Goal: Task Accomplishment & Management: Use online tool/utility

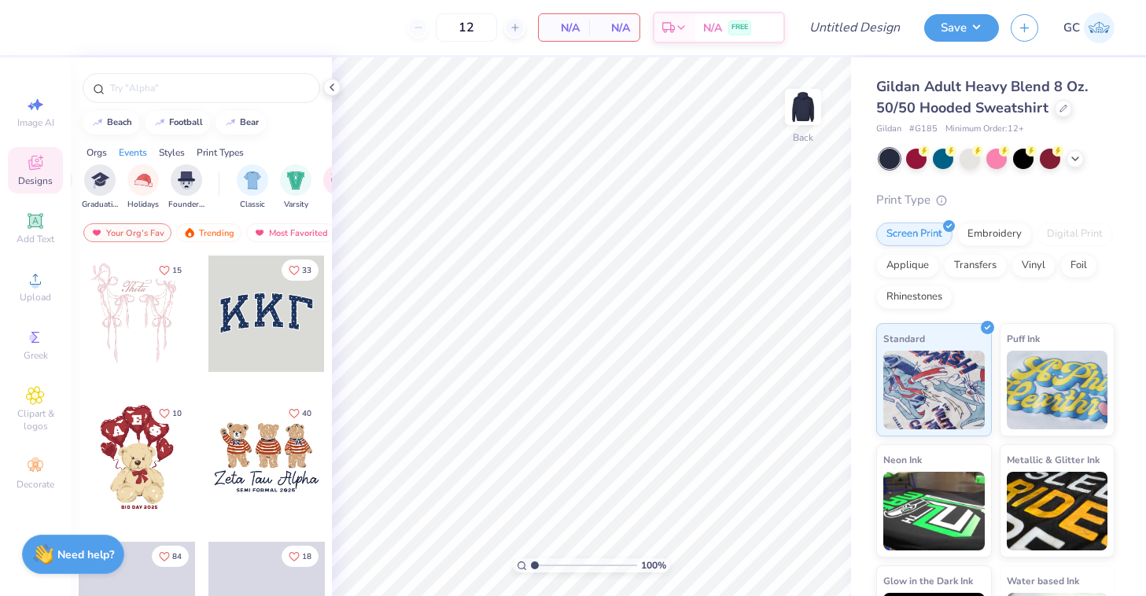
scroll to position [0, 673]
click at [205, 87] on input "text" at bounding box center [209, 88] width 201 height 16
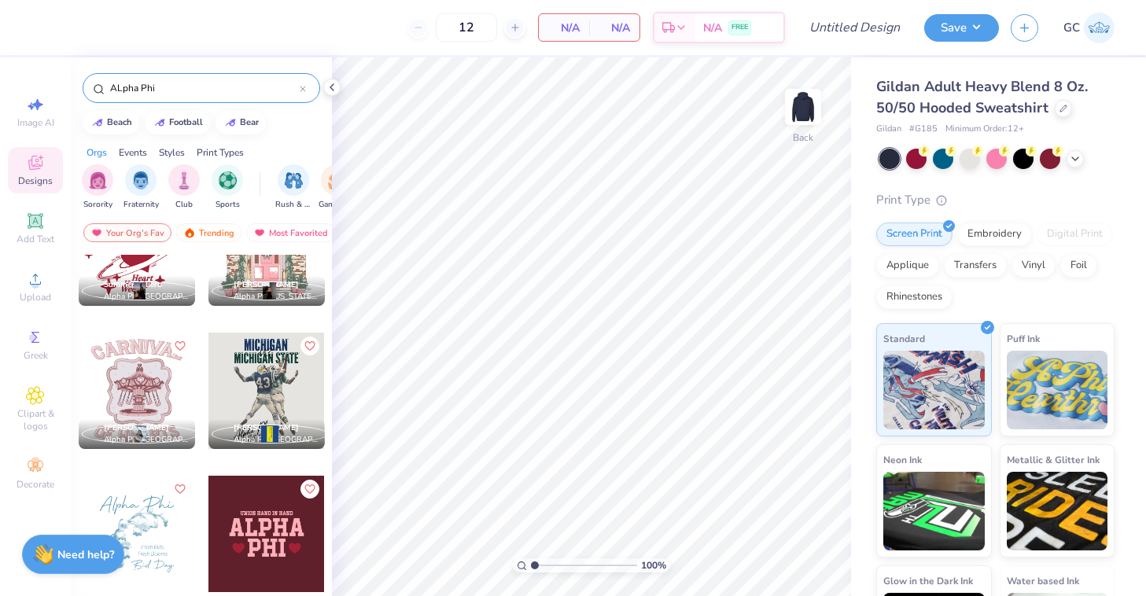
scroll to position [931, 0]
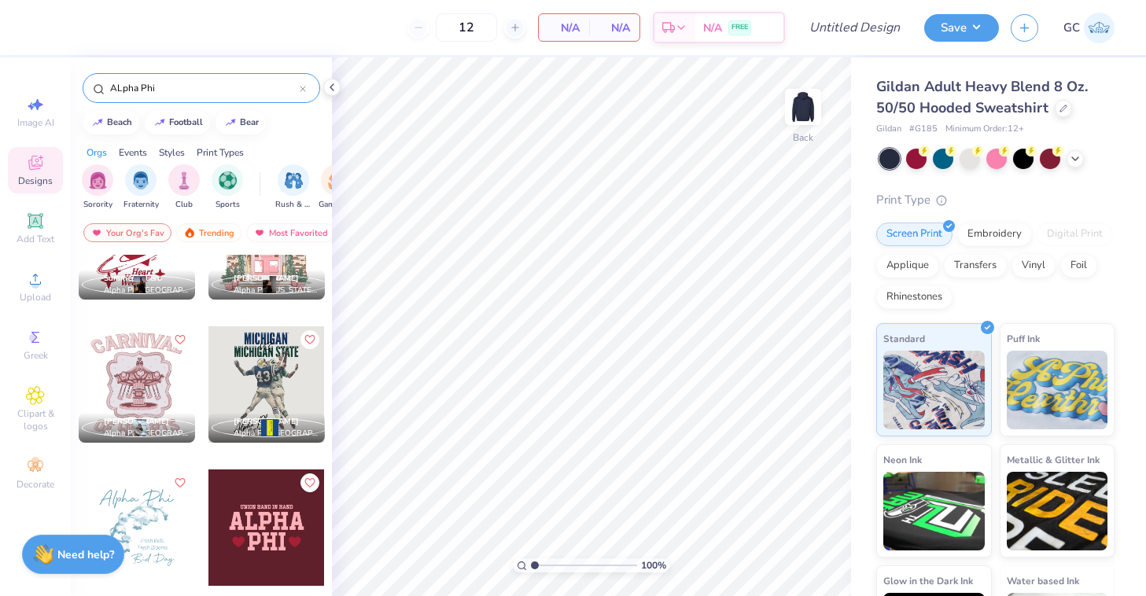
type input "ALpha Phi"
click at [292, 352] on div at bounding box center [266, 384] width 116 height 116
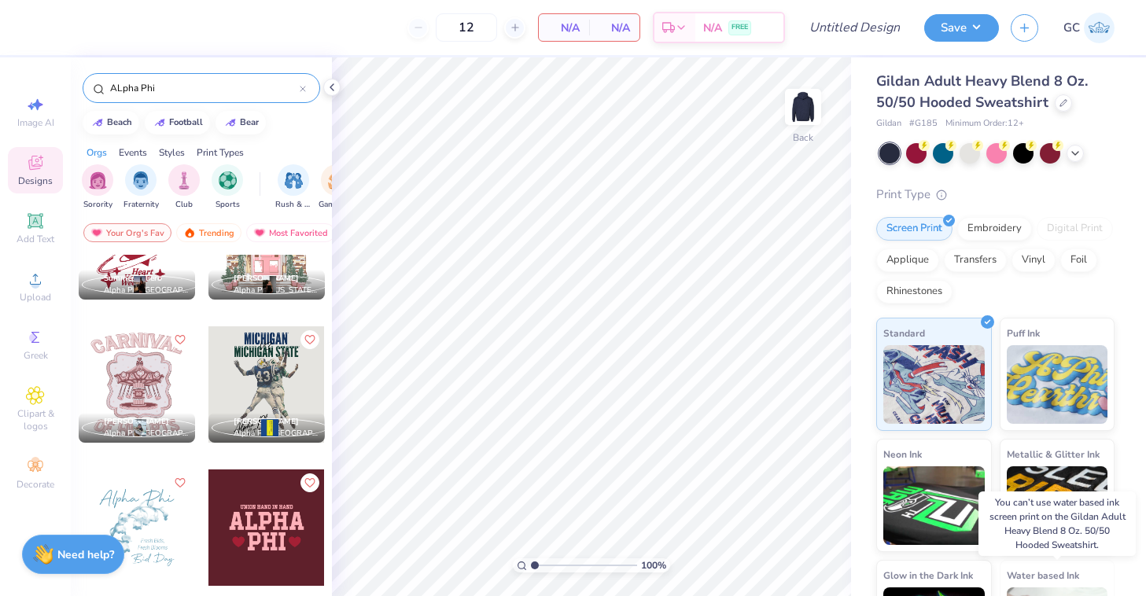
scroll to position [0, 0]
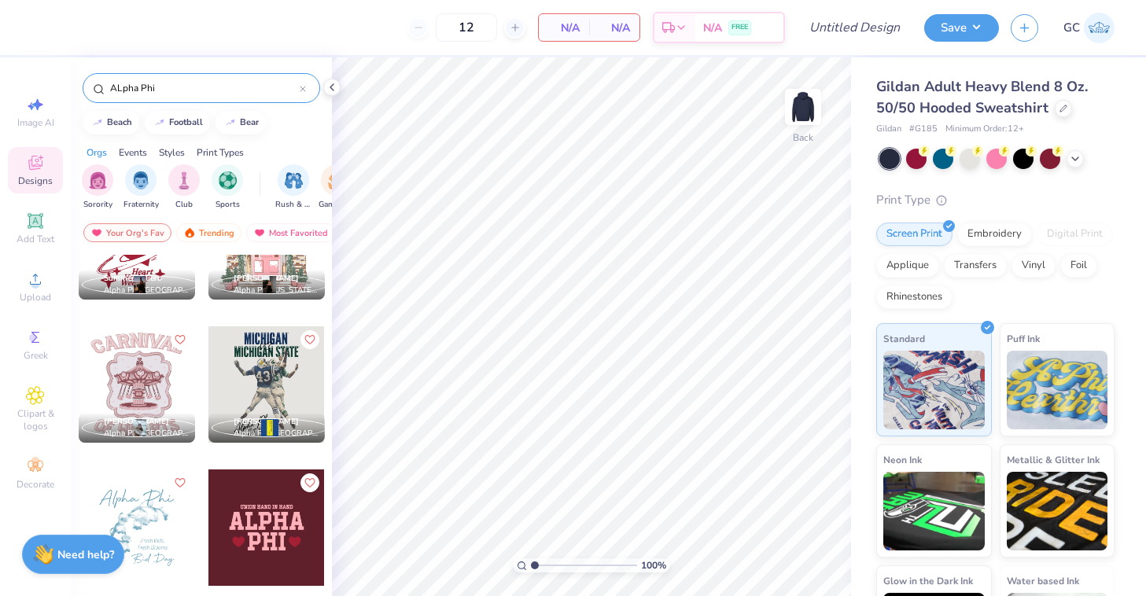
click at [280, 367] on div at bounding box center [266, 384] width 116 height 116
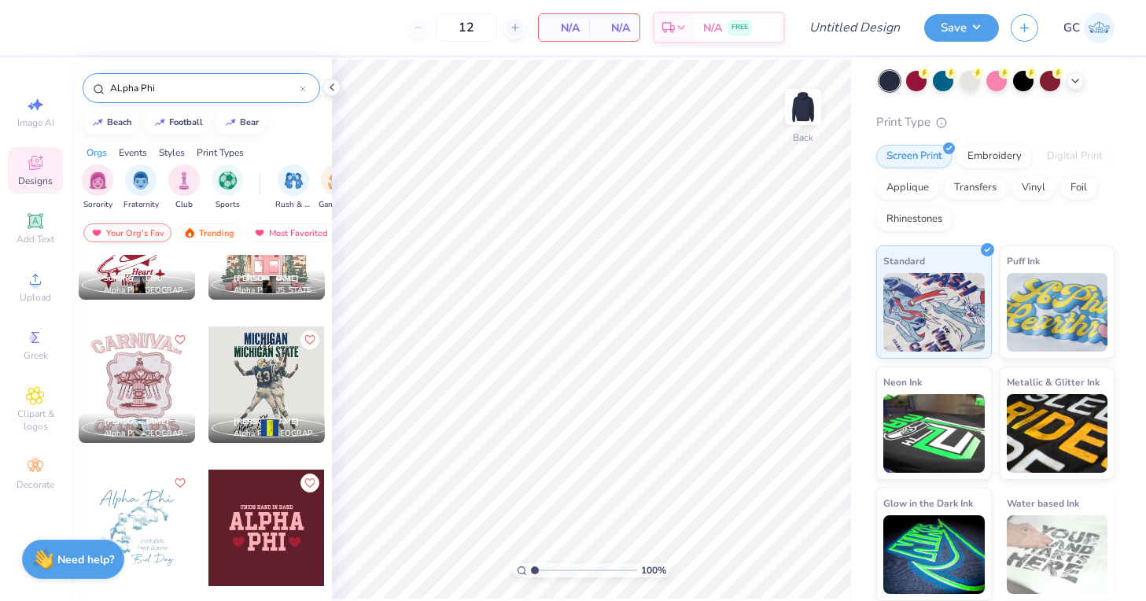
scroll to position [78, 0]
click at [137, 379] on div at bounding box center [137, 384] width 116 height 116
click at [265, 372] on div at bounding box center [266, 384] width 116 height 116
click at [899, 186] on div "Applique" at bounding box center [907, 186] width 63 height 24
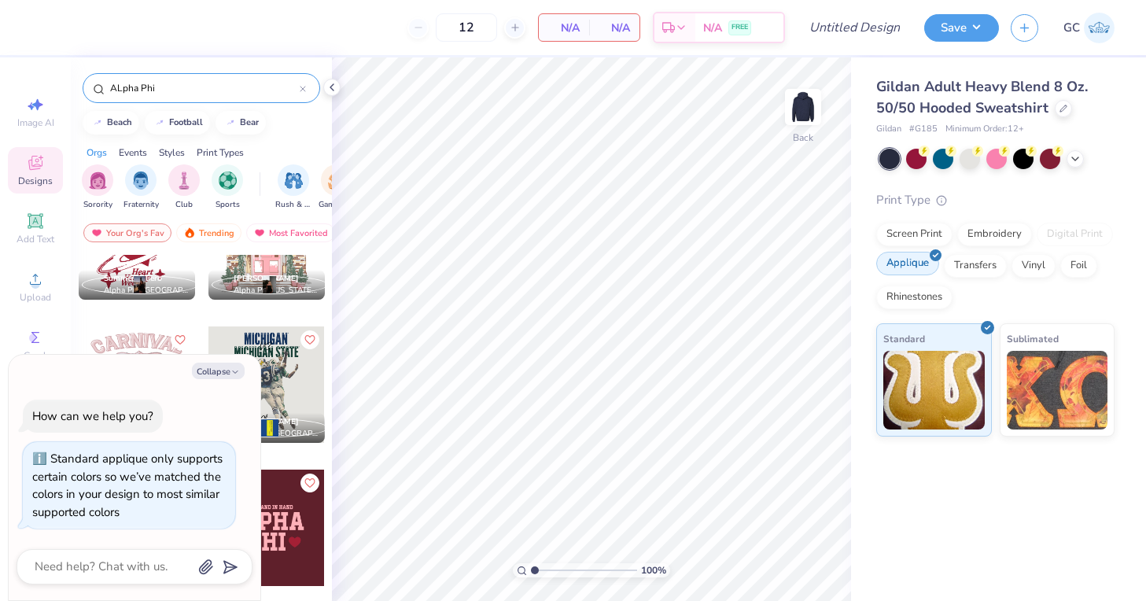
scroll to position [0, 0]
click at [277, 377] on div at bounding box center [266, 384] width 116 height 116
click at [985, 271] on div "Transfers" at bounding box center [975, 264] width 63 height 24
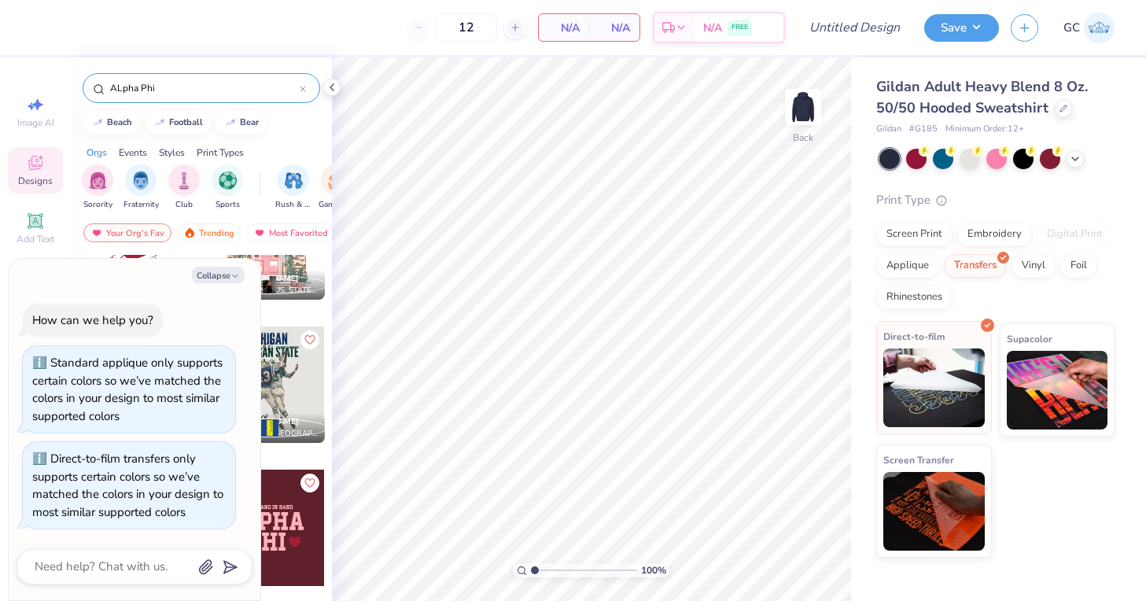
click at [932, 389] on img at bounding box center [933, 387] width 101 height 79
click at [240, 275] on icon "button" at bounding box center [234, 275] width 9 height 9
type textarea "x"
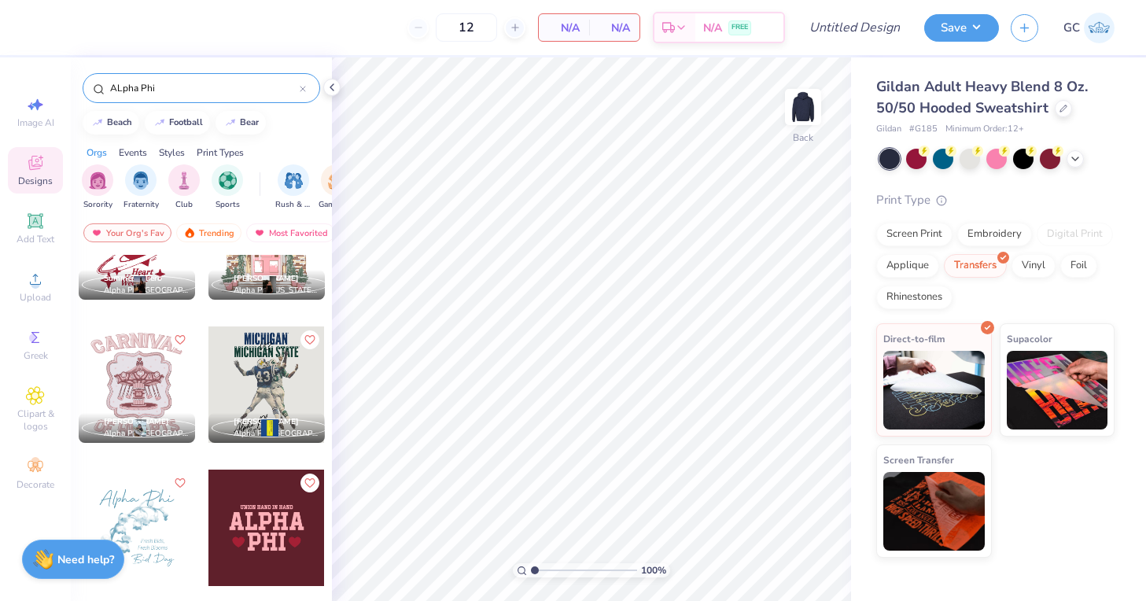
click at [249, 389] on div at bounding box center [266, 384] width 116 height 116
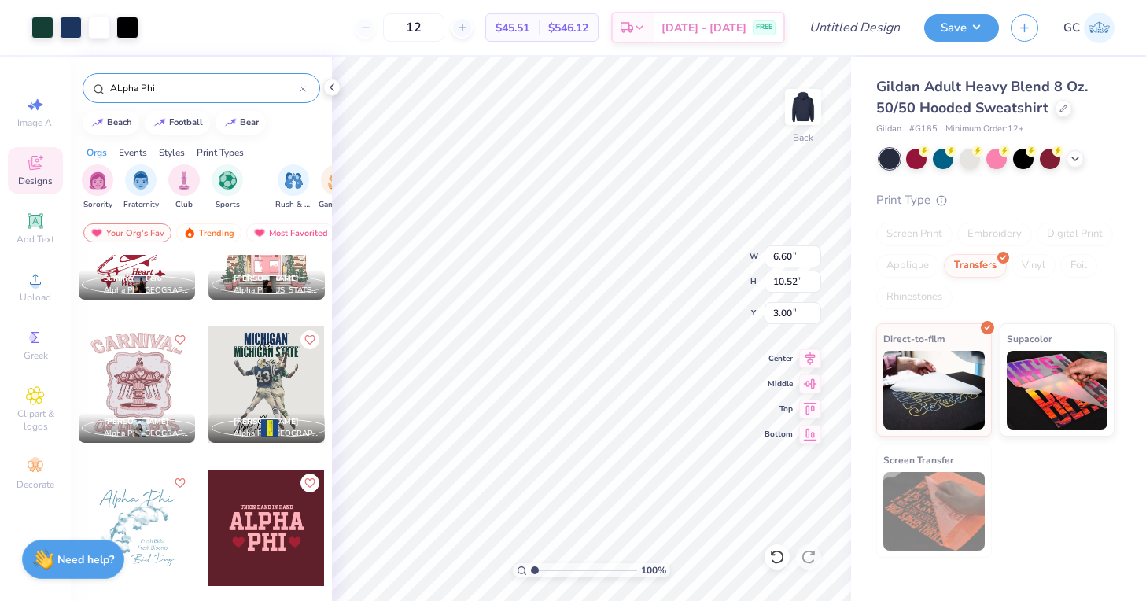
drag, startPoint x: 465, startPoint y: 33, endPoint x: 396, endPoint y: 33, distance: 69.2
click at [396, 33] on div "12" at bounding box center [414, 27] width 118 height 28
type input "50"
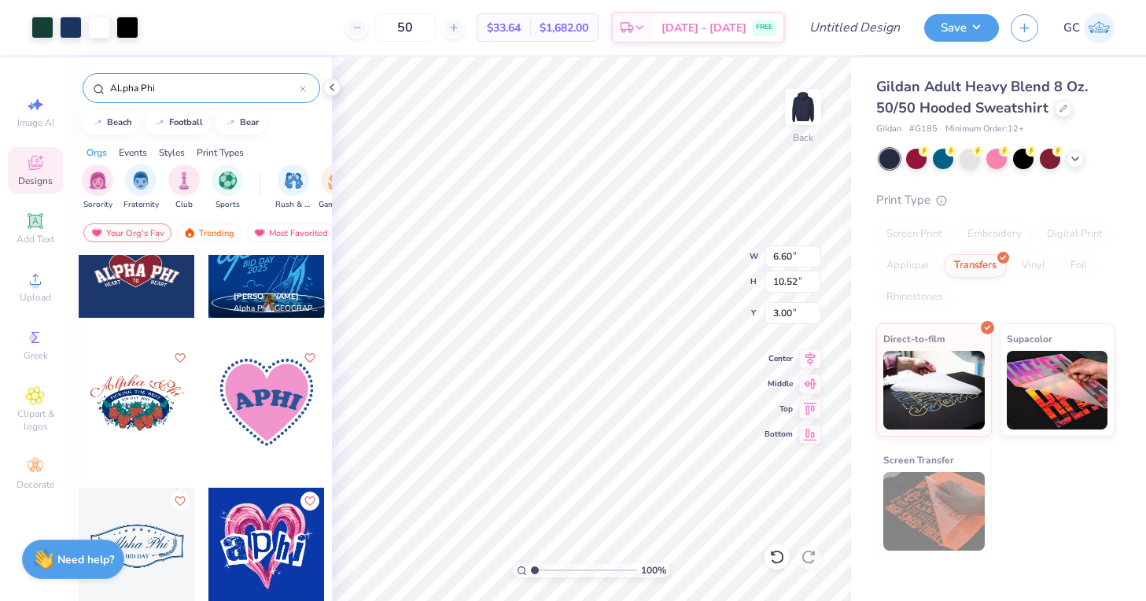
scroll to position [2633, 0]
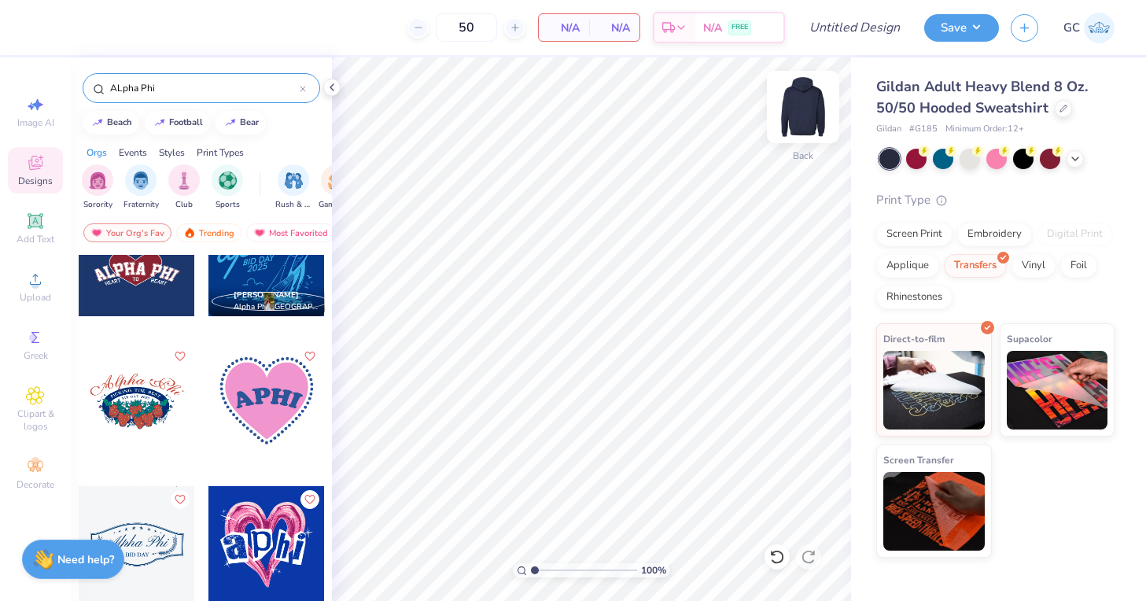
click at [807, 99] on img at bounding box center [803, 107] width 63 height 63
click at [36, 228] on icon at bounding box center [35, 221] width 19 height 19
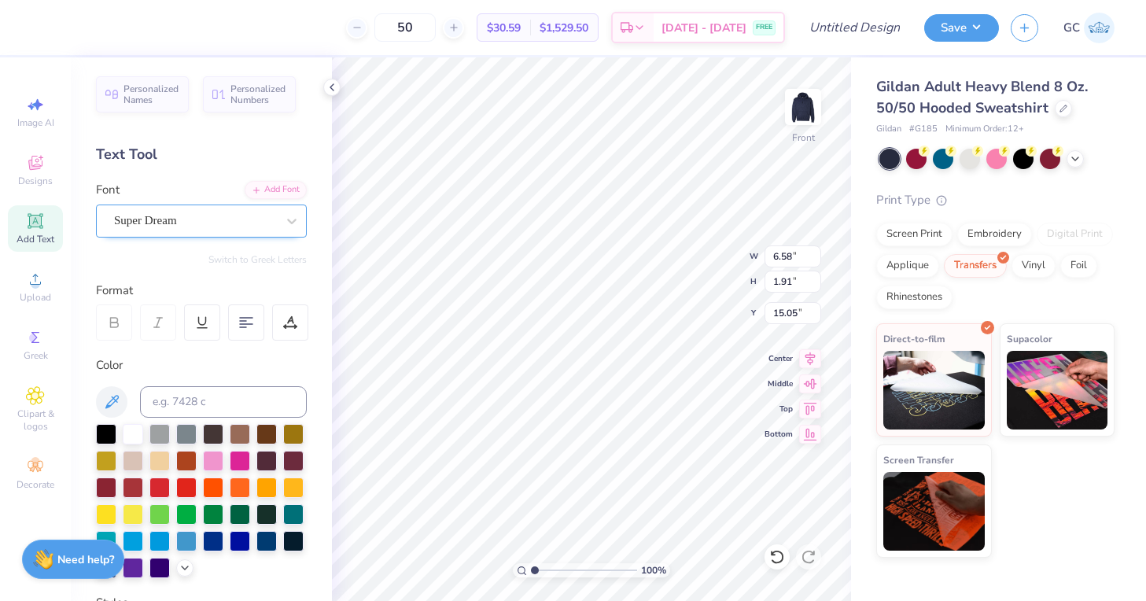
click at [263, 213] on div "Super Dream" at bounding box center [194, 220] width 165 height 24
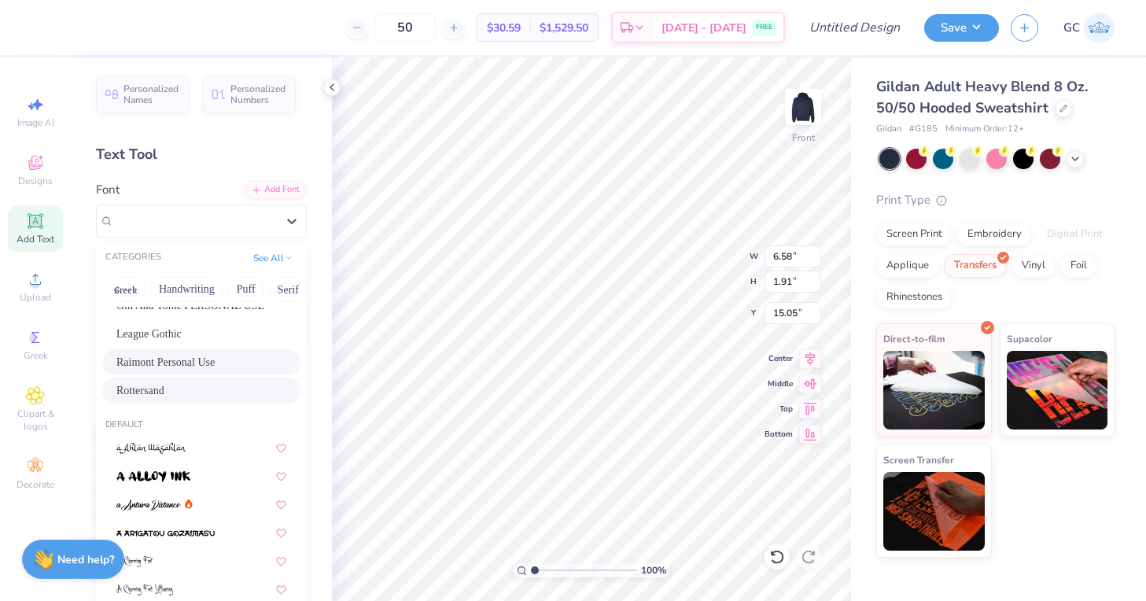
scroll to position [0, 0]
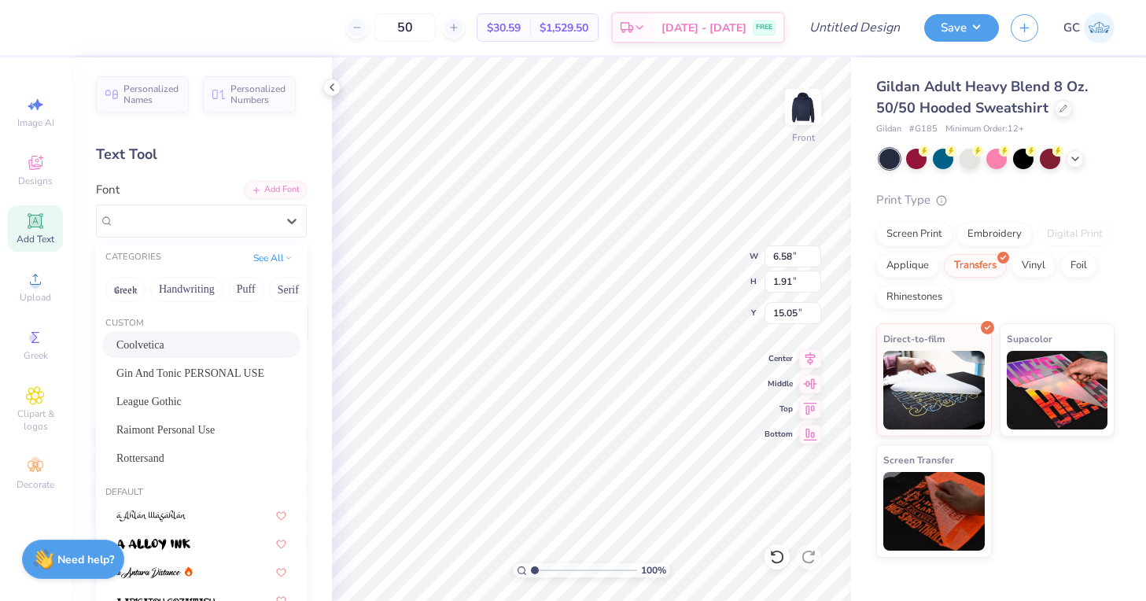
click at [164, 348] on span "Coolvetica" at bounding box center [140, 345] width 48 height 17
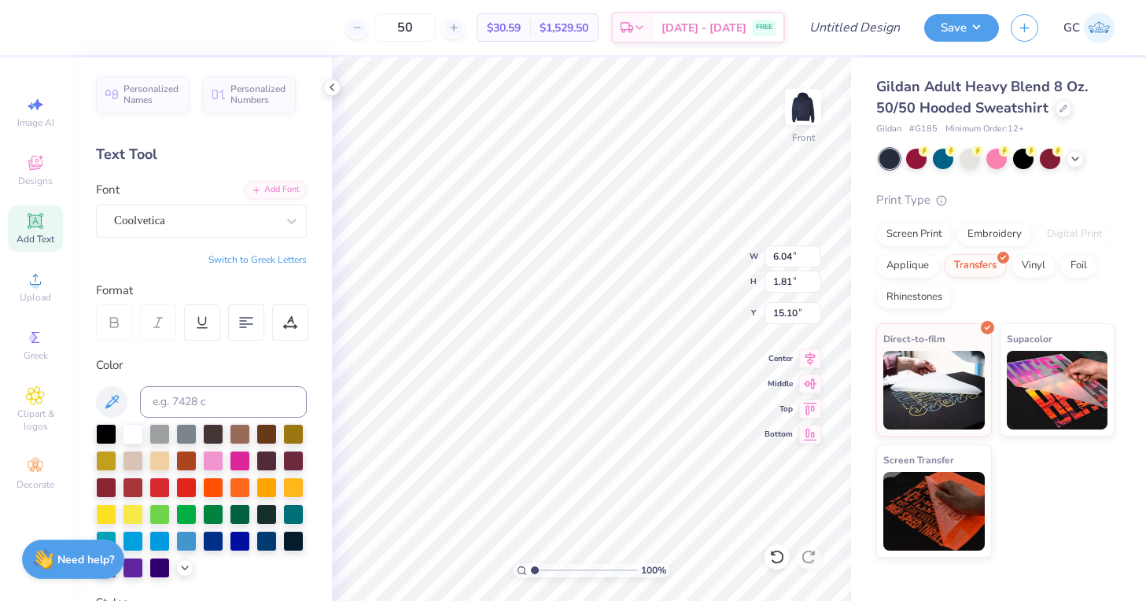
type input "6.04"
type input "1.81"
type input "15.10"
click at [286, 223] on icon at bounding box center [292, 221] width 16 height 16
click at [280, 223] on div at bounding box center [292, 221] width 28 height 28
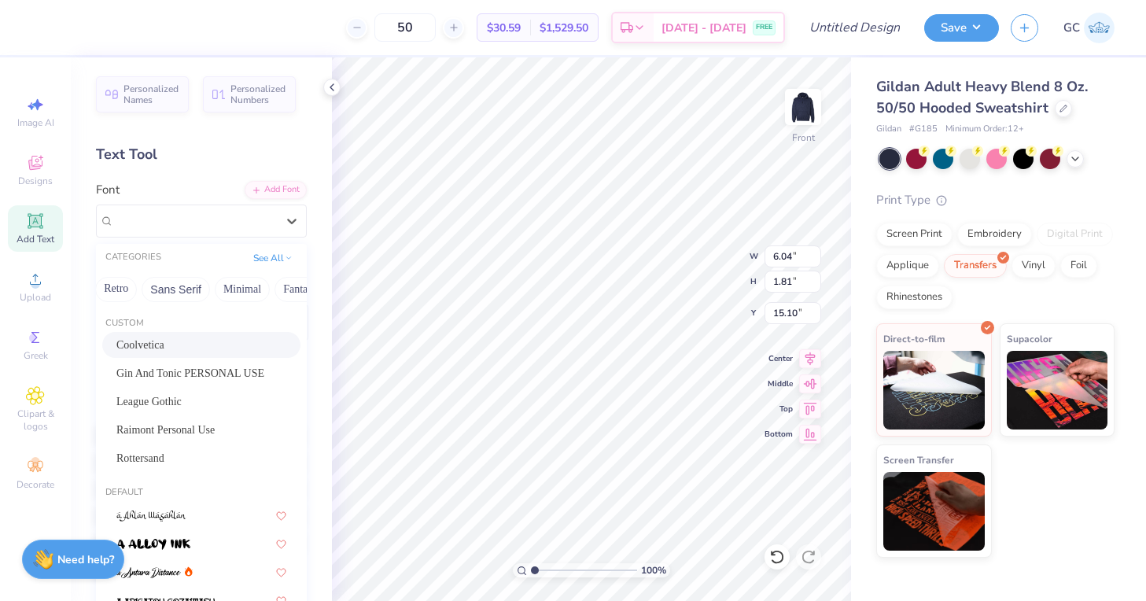
scroll to position [0, 345]
click at [161, 289] on button "Sans Serif" at bounding box center [165, 289] width 68 height 25
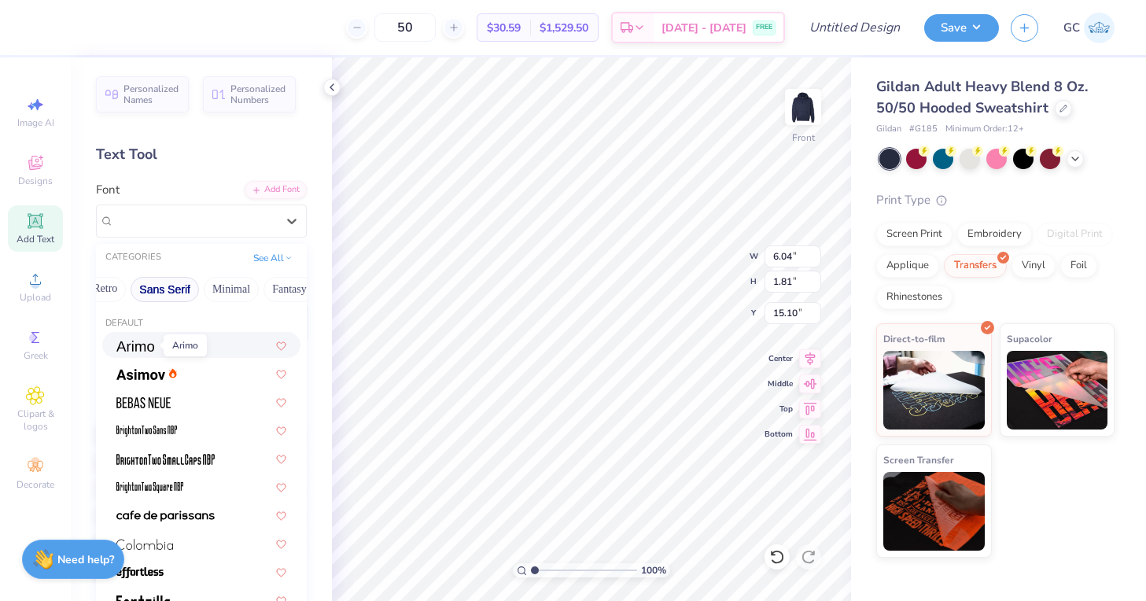
click at [145, 351] on img at bounding box center [135, 346] width 38 height 11
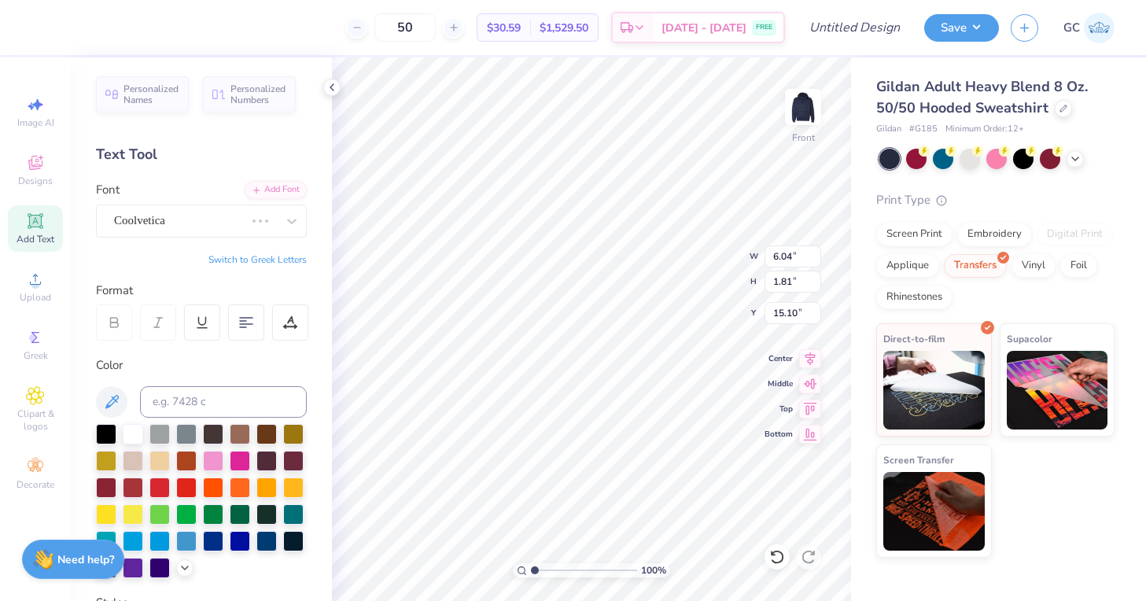
scroll to position [0, 0]
type textarea "S"
type textarea "si"
click at [298, 213] on icon at bounding box center [292, 221] width 16 height 16
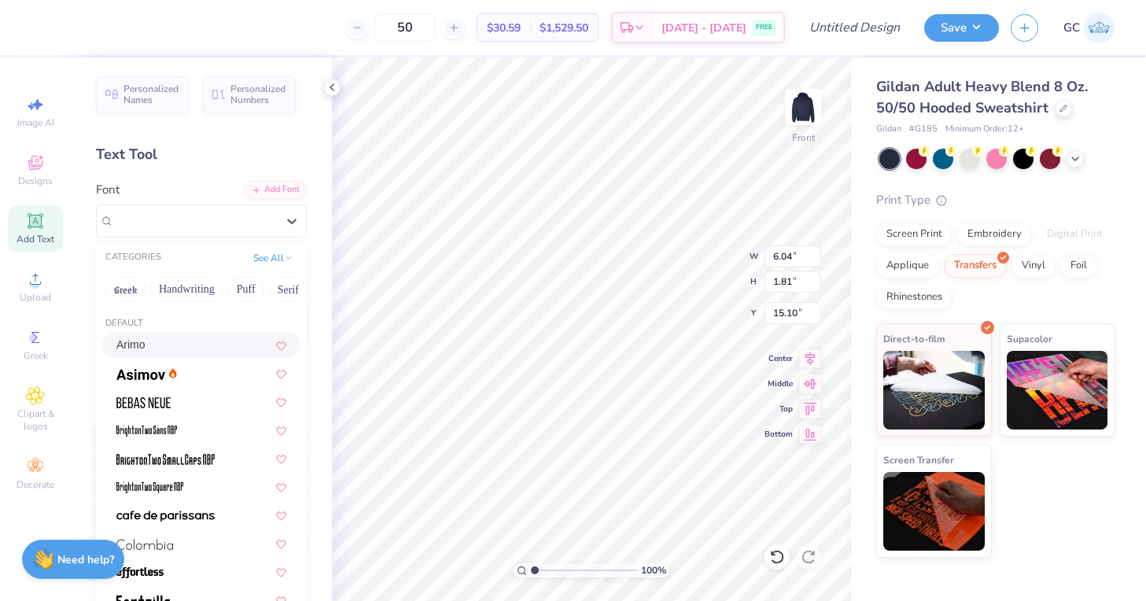
click at [133, 346] on span "Arimo" at bounding box center [130, 345] width 29 height 17
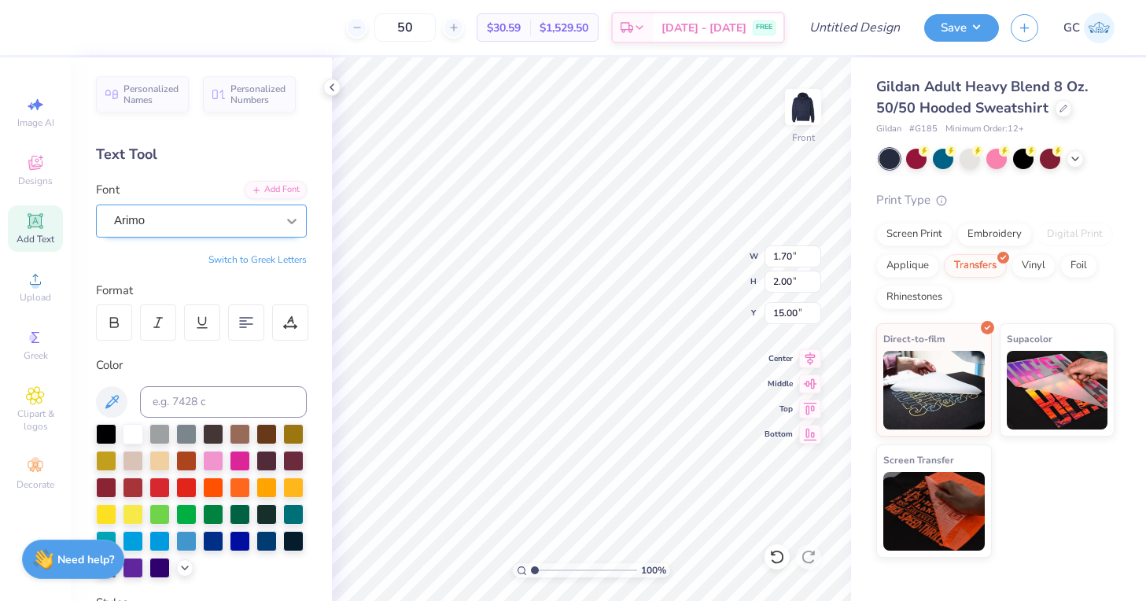
click at [285, 220] on icon at bounding box center [292, 221] width 16 height 16
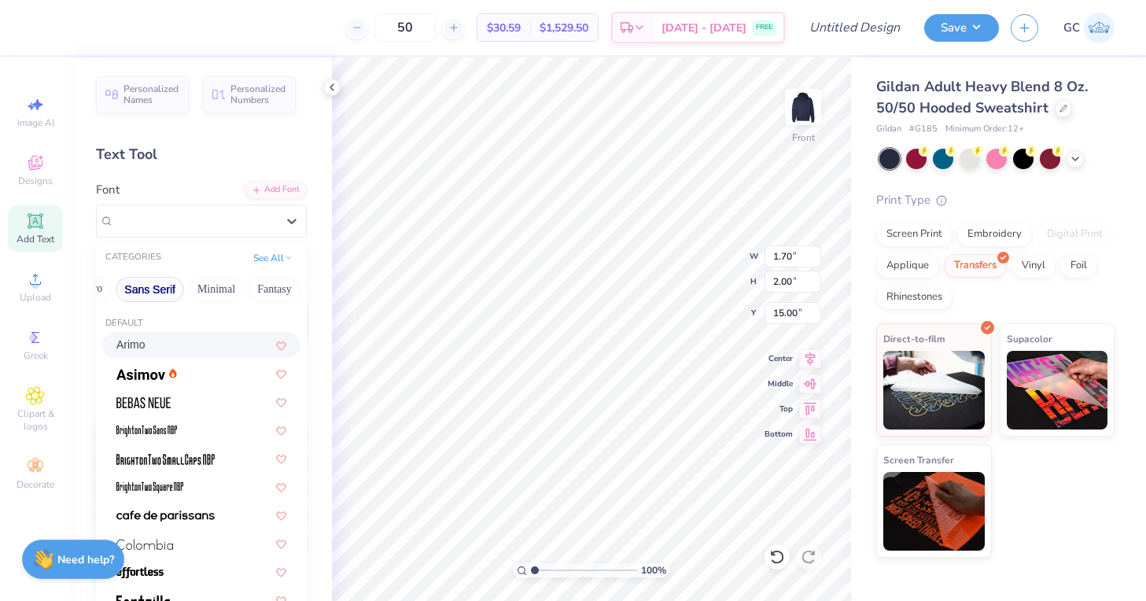
scroll to position [0, 363]
click at [140, 376] on img at bounding box center [140, 374] width 49 height 11
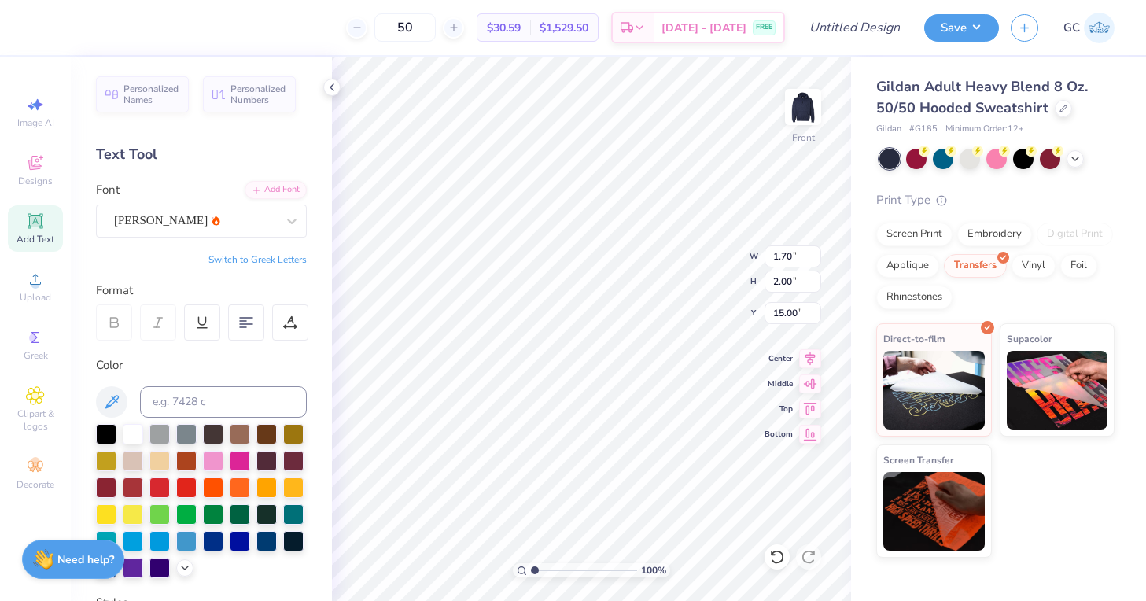
scroll to position [0, 0]
type textarea "s"
click at [245, 256] on button "Switch to Greek Letters" at bounding box center [257, 259] width 98 height 13
type textarea "Σ"
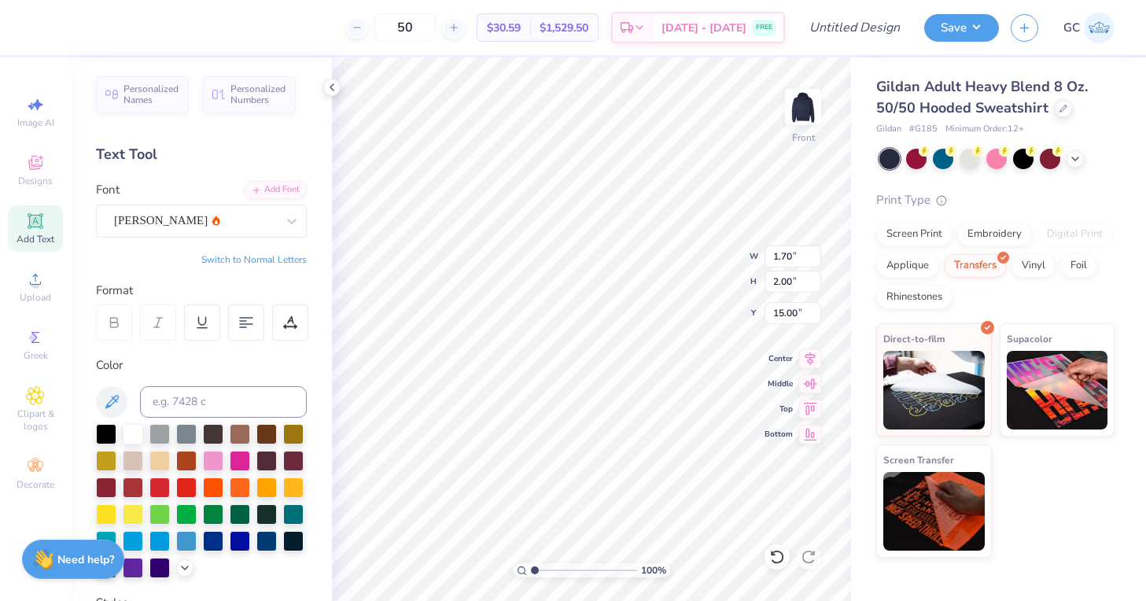
click at [263, 253] on button "Switch to Normal Letters" at bounding box center [253, 259] width 105 height 13
type textarea "SIGMA PHI EPSILON"
click at [222, 227] on div "Asimov" at bounding box center [194, 220] width 165 height 24
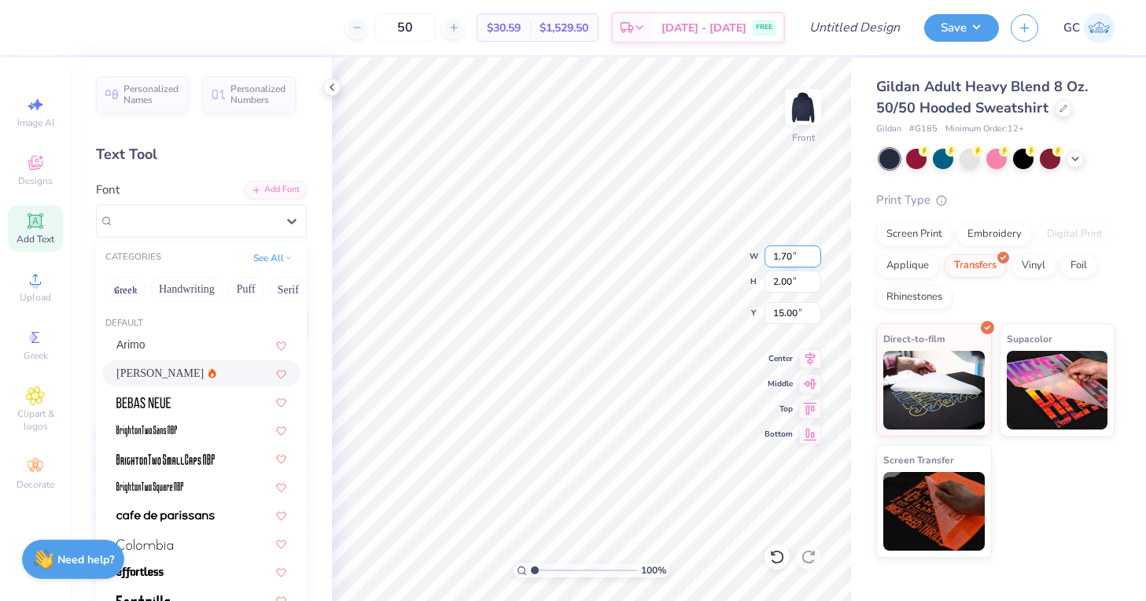
type input "1.69"
click at [816, 260] on input "1.69" at bounding box center [793, 256] width 57 height 22
type input "1.24"
type input "15.38"
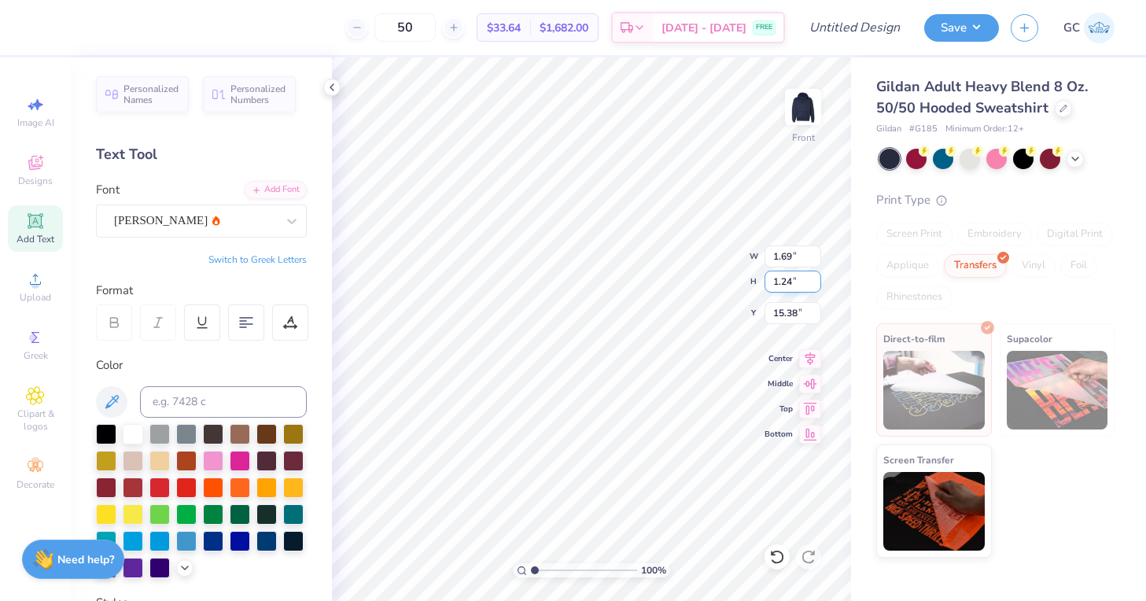
type input "1.23"
type input "15.93"
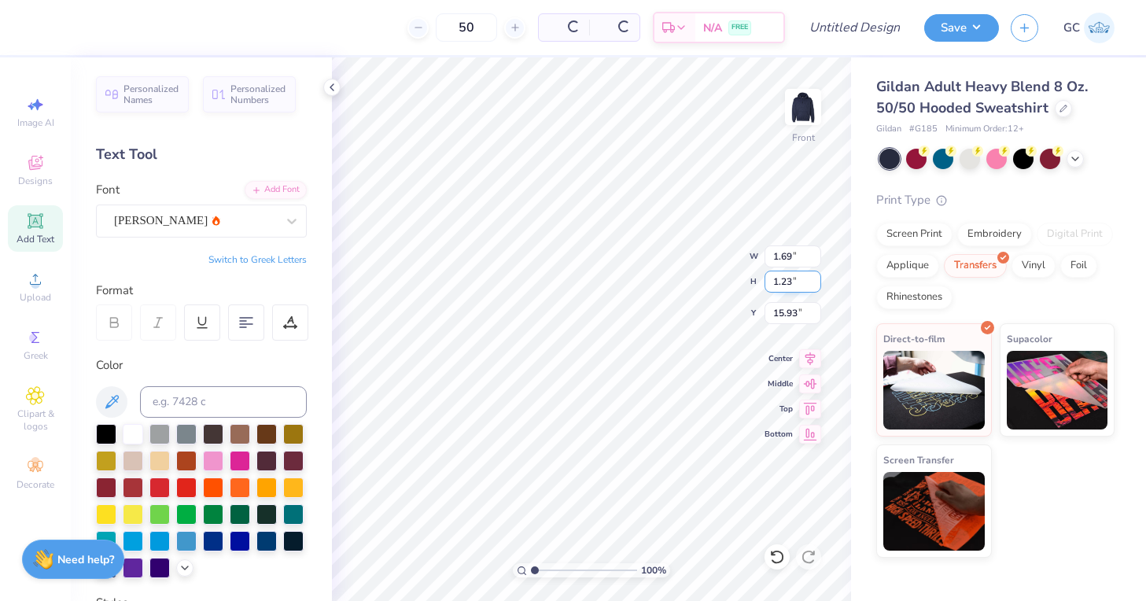
type input "1.23"
click at [815, 287] on input "1.23" at bounding box center [793, 282] width 57 height 22
type input "12"
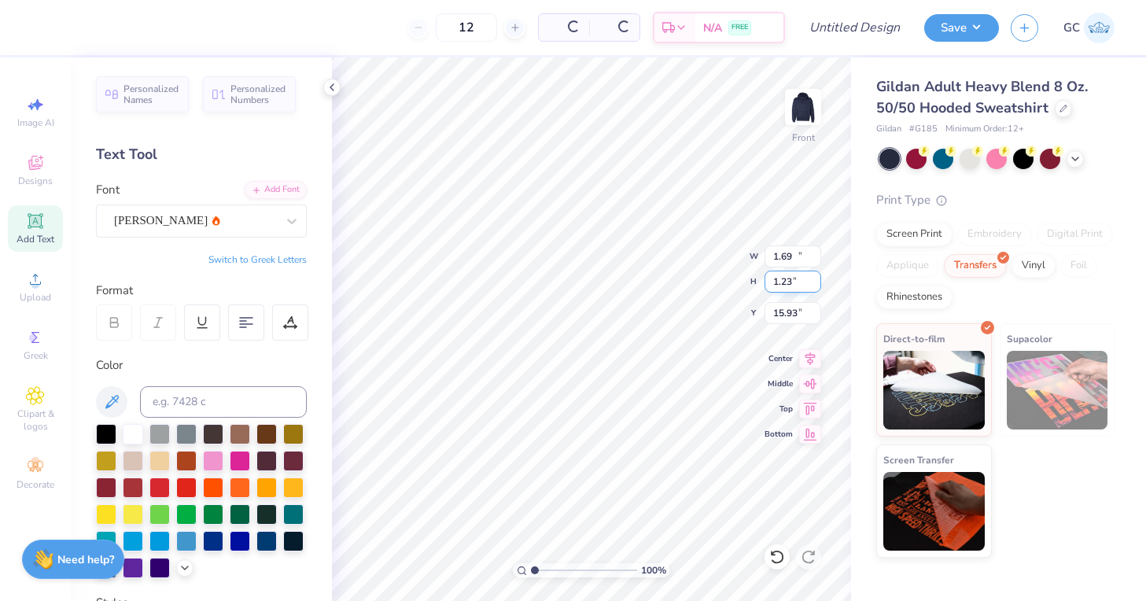
type input "15.00"
type input "1.19"
type input "15.40"
type input "12"
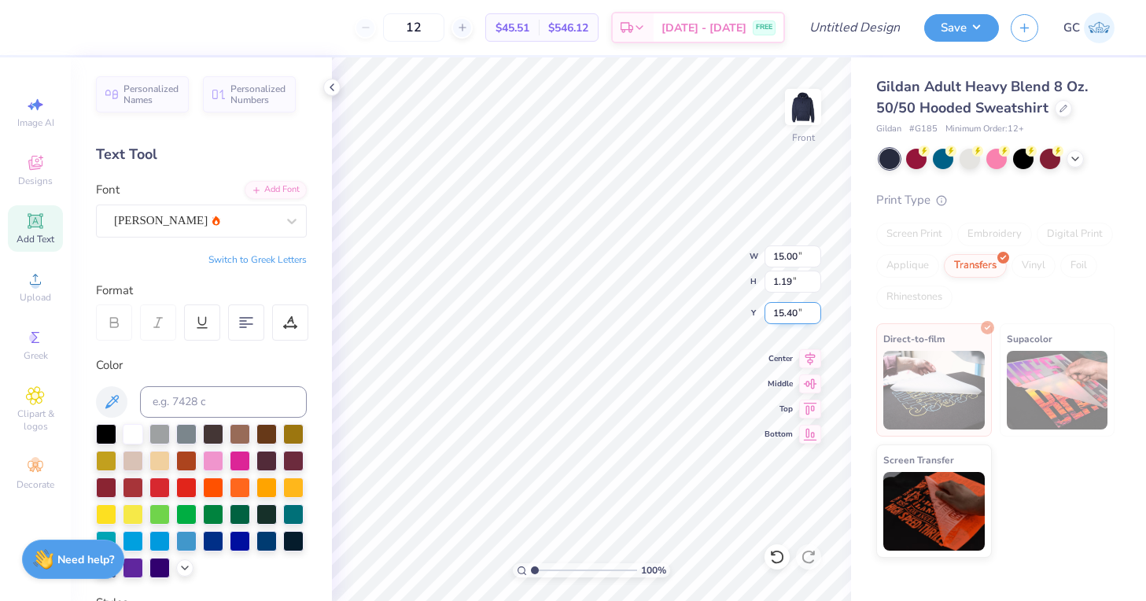
type input "15.02"
type input "2.37"
type input "14.82"
type input "15.00"
type input "1.19"
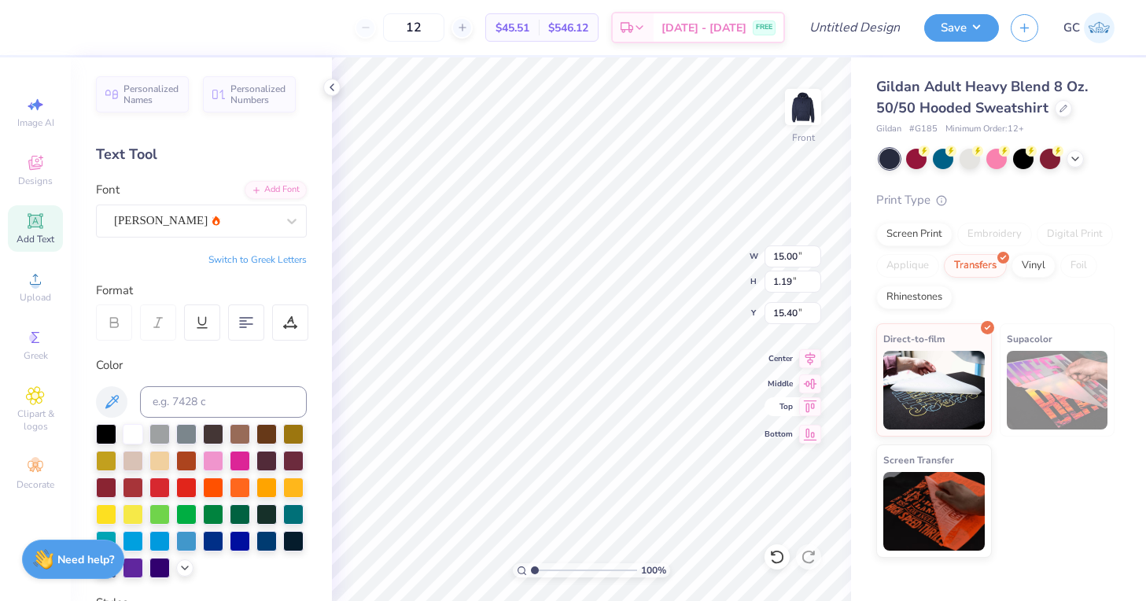
click at [809, 405] on icon at bounding box center [810, 406] width 13 height 12
type input "6.00"
click at [46, 235] on span "Add Text" at bounding box center [36, 239] width 38 height 13
click at [200, 228] on div "Super Dream" at bounding box center [194, 220] width 165 height 24
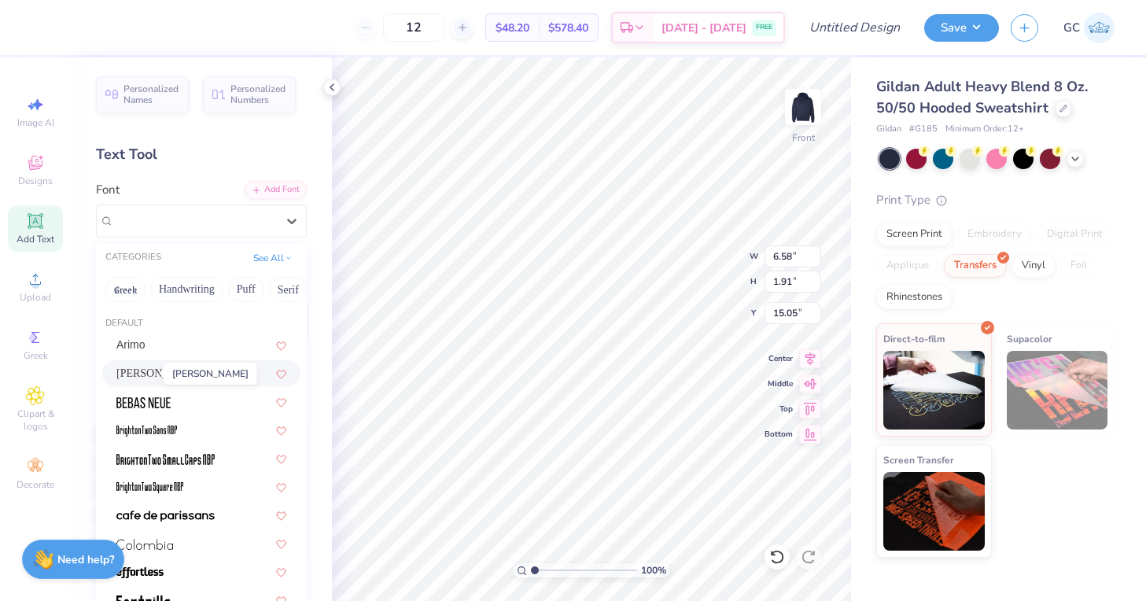
click at [140, 372] on span "Asimov" at bounding box center [159, 373] width 87 height 17
type input "6.51"
type input "1.93"
type input "15.03"
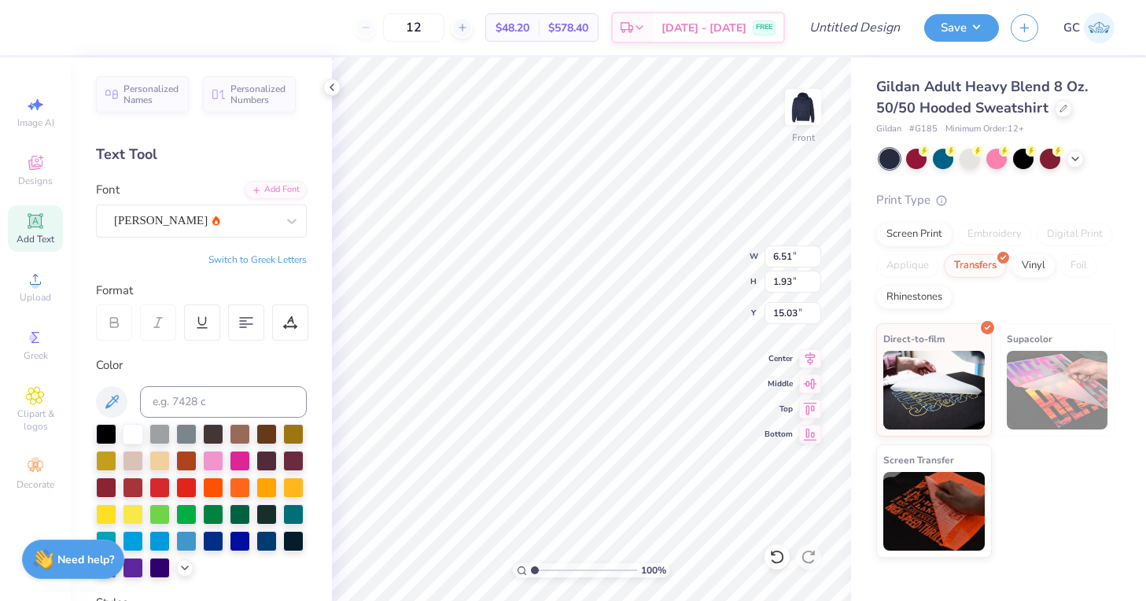
scroll to position [0, 0]
type textarea "APHI"
type input "1.94"
click at [813, 277] on input "1.94" at bounding box center [793, 282] width 57 height 22
type input "6.09"
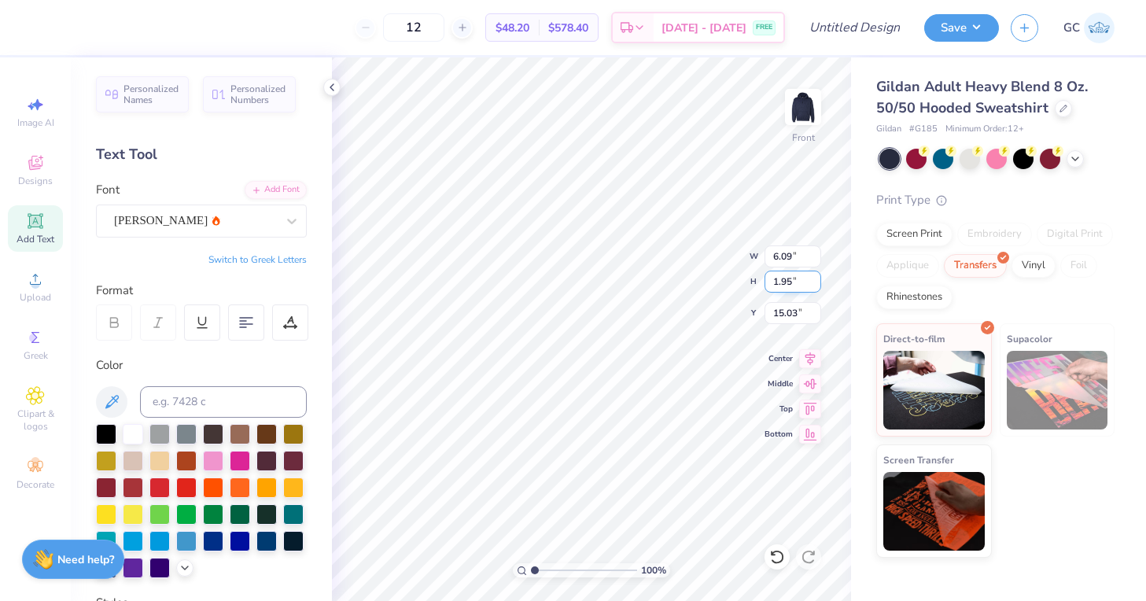
click at [813, 278] on input "1.95" at bounding box center [793, 282] width 57 height 22
type input "1.96"
click at [813, 278] on input "1.96" at bounding box center [793, 282] width 57 height 22
type input "6.17"
type input "15.02"
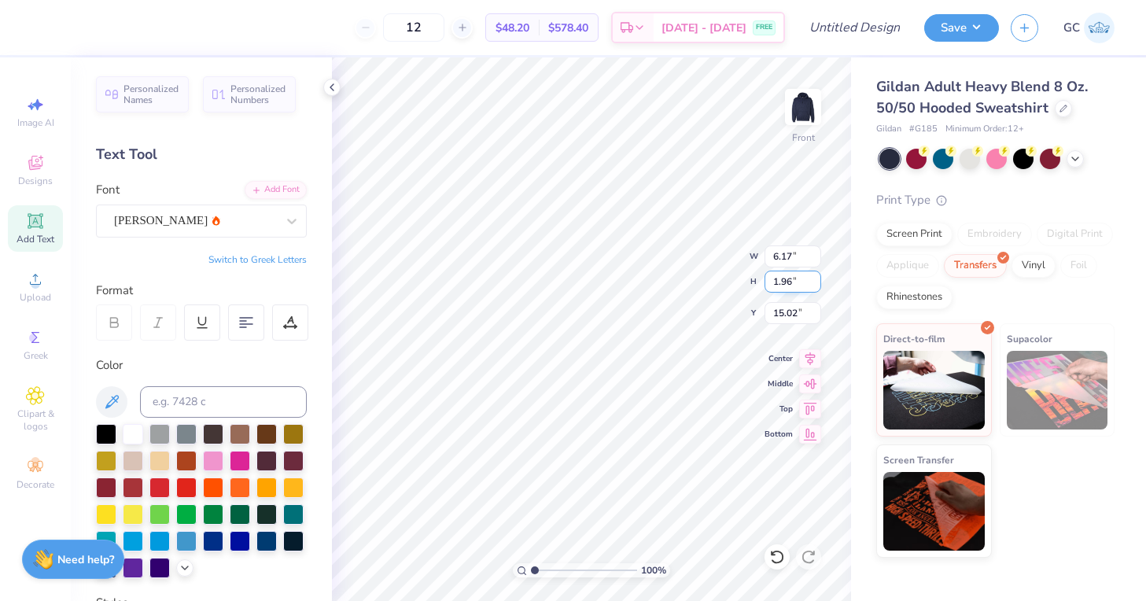
click at [813, 277] on input "1.97" at bounding box center [793, 282] width 57 height 22
click at [813, 277] on input "1.98" at bounding box center [793, 282] width 57 height 22
click at [813, 277] on input "1.99" at bounding box center [793, 282] width 57 height 22
click at [813, 277] on input "2" at bounding box center [793, 282] width 57 height 22
type input "2.01"
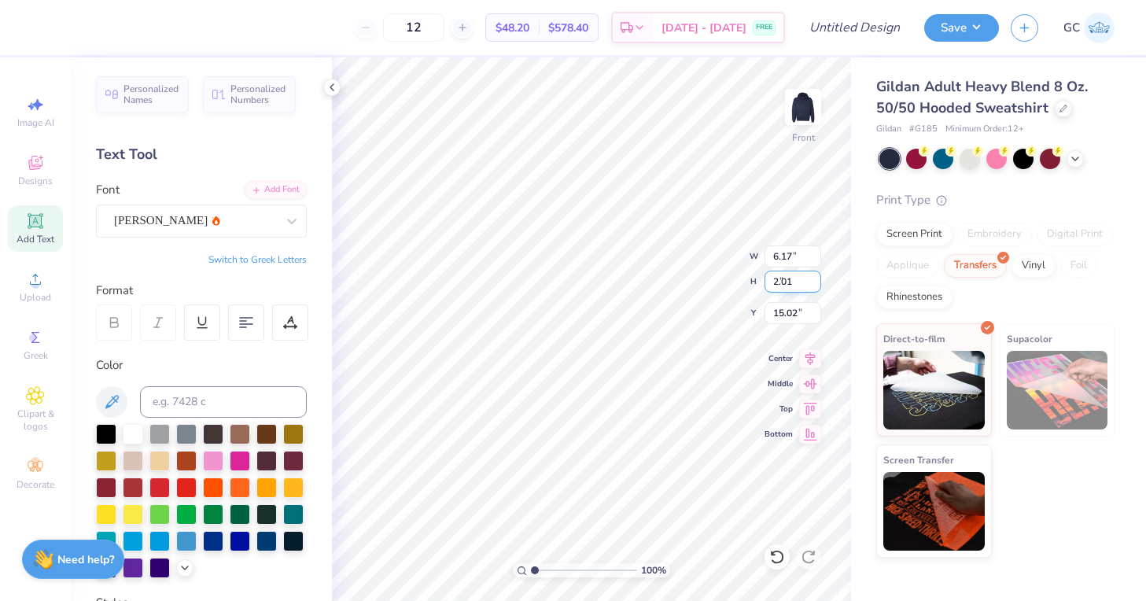
click at [813, 277] on input "2.01" at bounding box center [793, 282] width 57 height 22
type input "6.18"
type input "15.00"
click at [815, 252] on input "6.18" at bounding box center [793, 256] width 57 height 22
click at [815, 252] on input "6.19" at bounding box center [793, 256] width 57 height 22
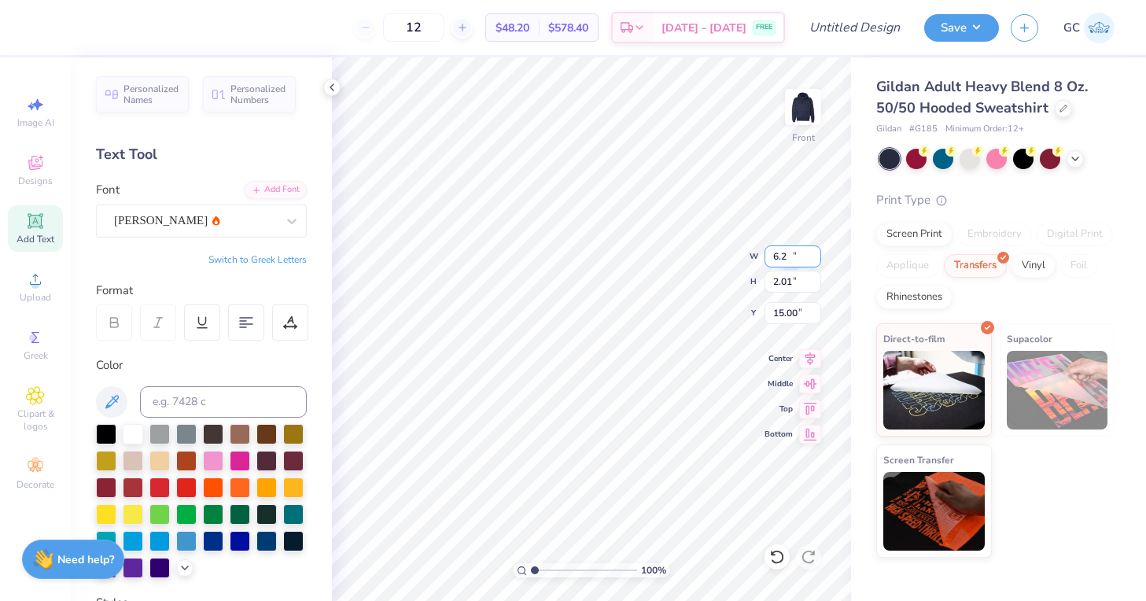
click at [815, 252] on input "6.2" at bounding box center [793, 256] width 57 height 22
click at [815, 252] on input "6.21" at bounding box center [793, 256] width 57 height 22
type input "6.22"
click at [815, 252] on input "6.22" at bounding box center [793, 256] width 57 height 22
type input "1.98"
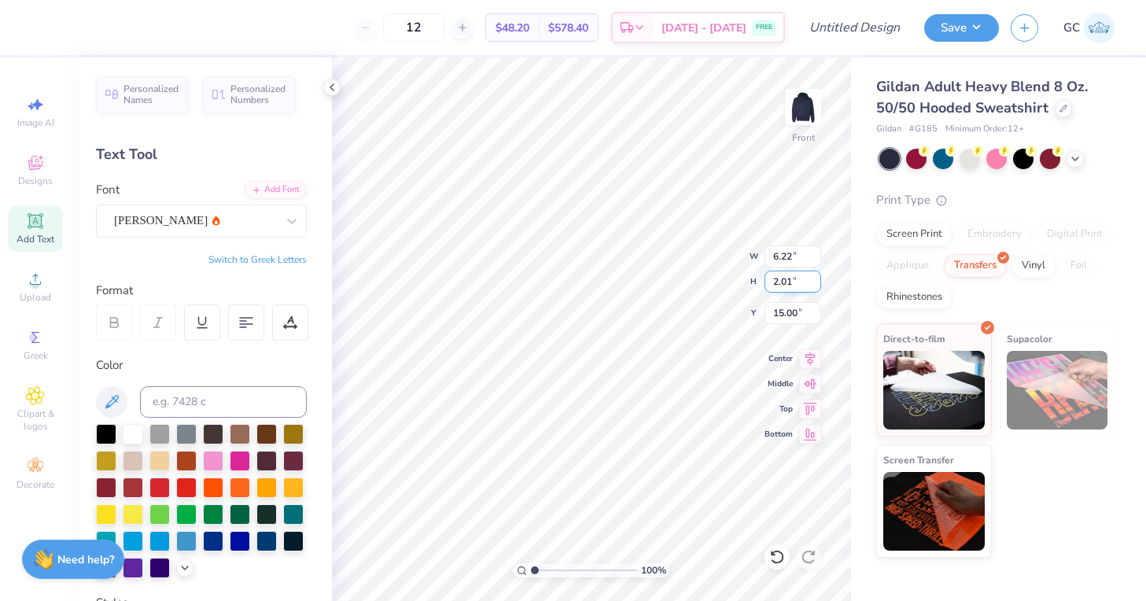
type input "15.01"
type input "8.58"
type input "2.72"
type input "14.12"
type input "11.73"
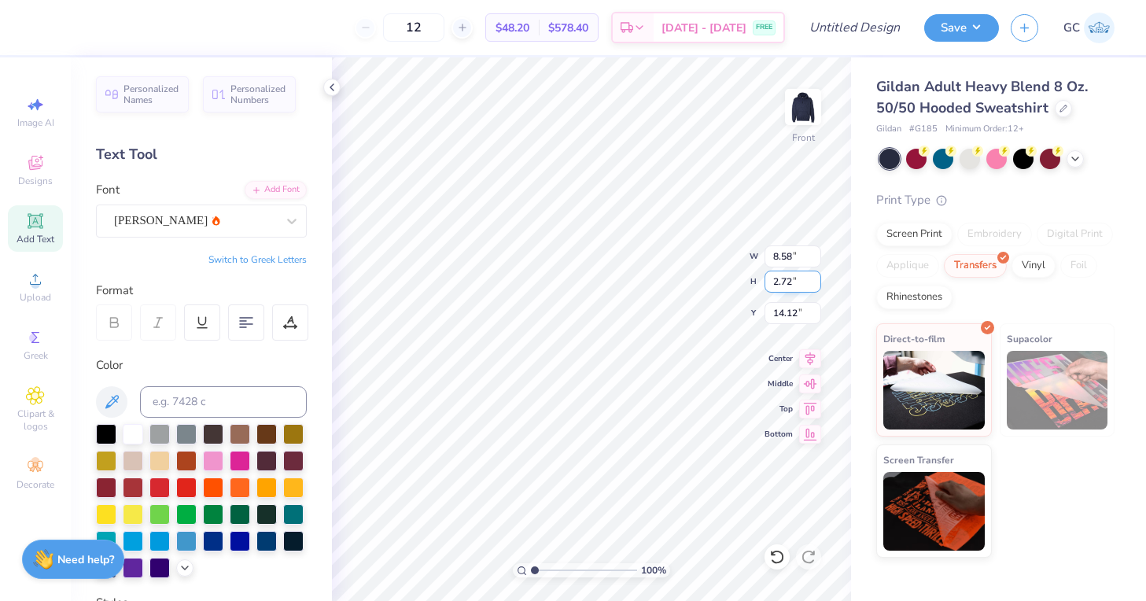
type input "3.72"
type input "11.27"
type input "15.00"
type input "1.19"
type input "6.00"
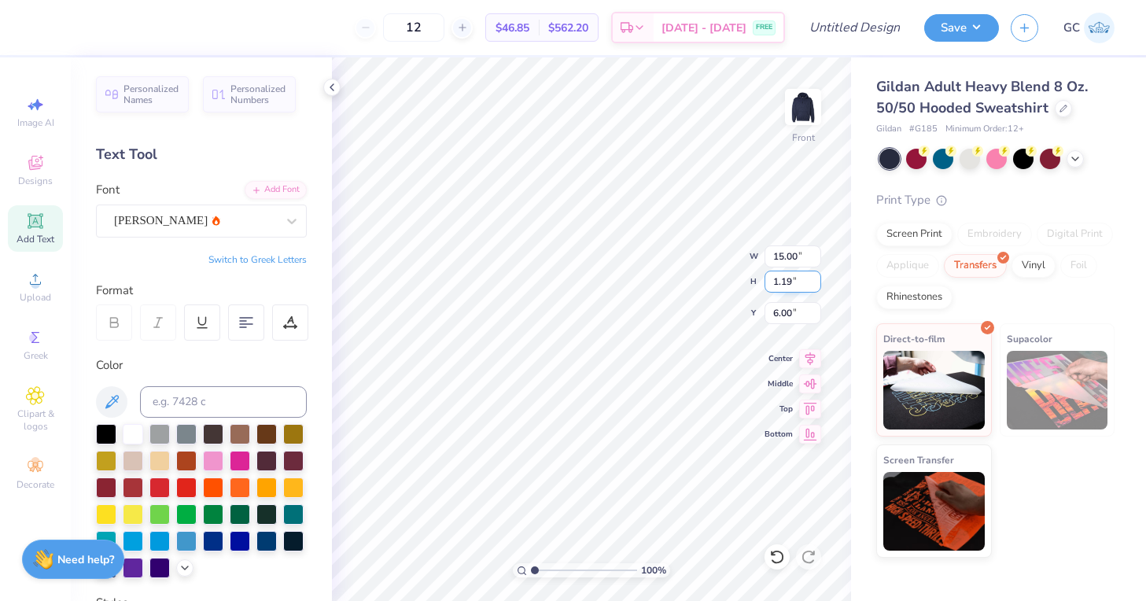
type input "12.16"
type input "0.97"
type input "6.23"
type input "11.73"
type input "3.72"
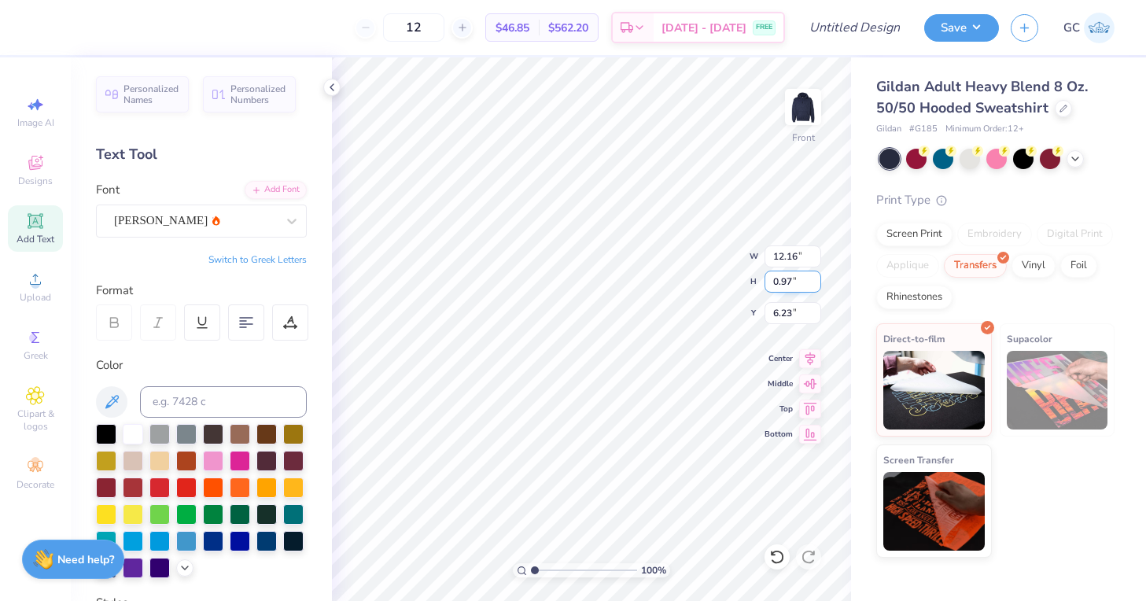
type input "11.27"
type input "12.16"
type input "0.97"
type input "6.23"
type input "11.73"
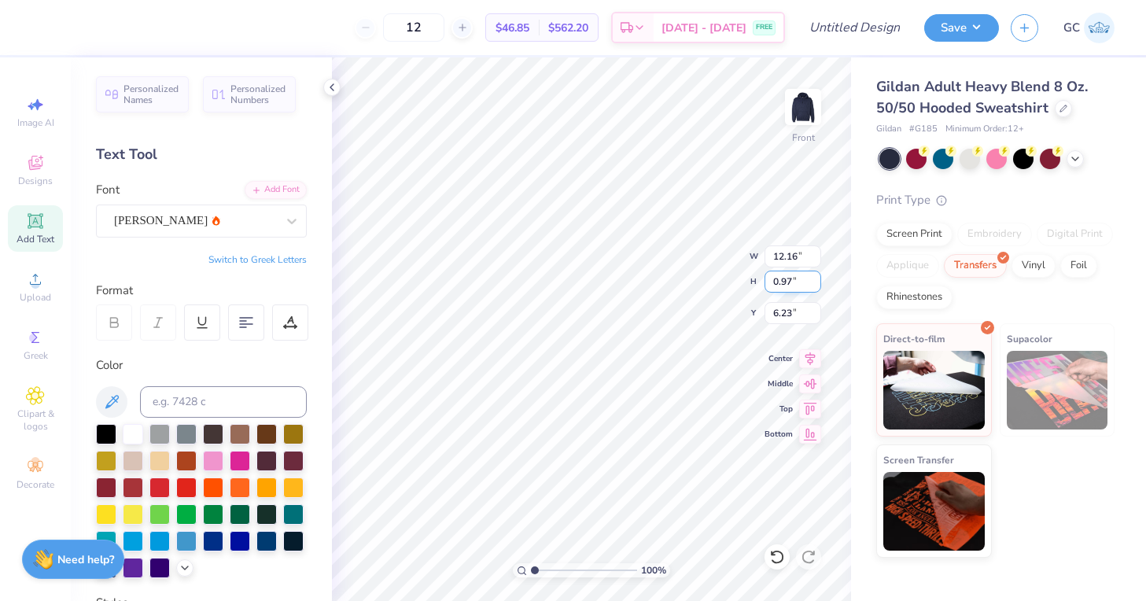
type input "3.72"
type input "11.27"
type input "13.33"
type input "4.23"
type input "10.76"
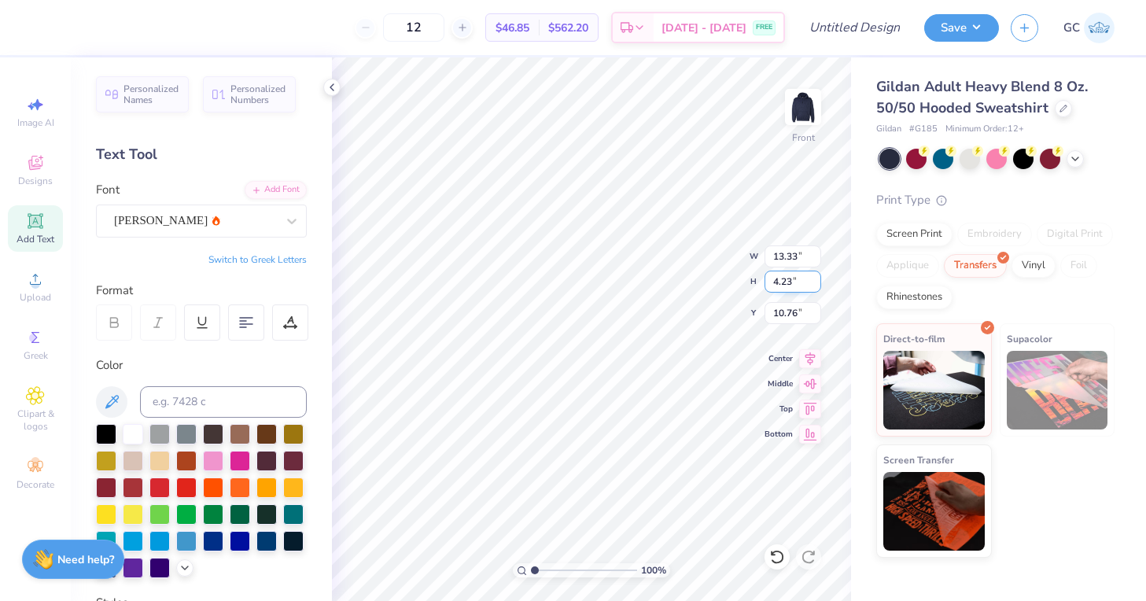
type input "14.13"
type input "4.49"
type input "12.16"
type input "0.97"
type input "6.23"
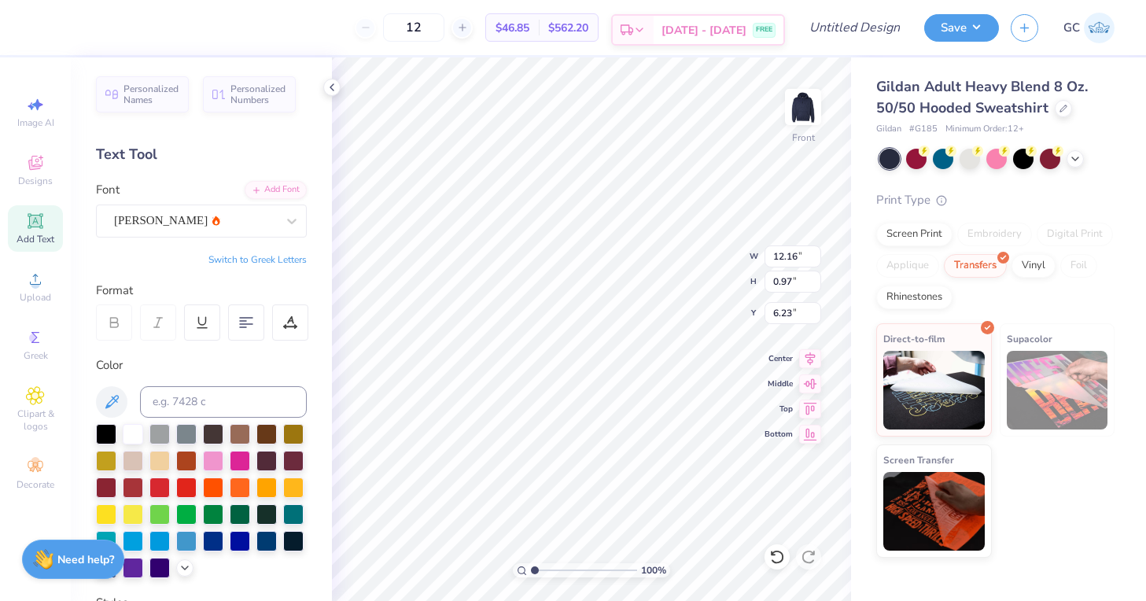
type input "14.13"
type input "4.49"
type input "10.74"
type input "12.16"
type input "0.97"
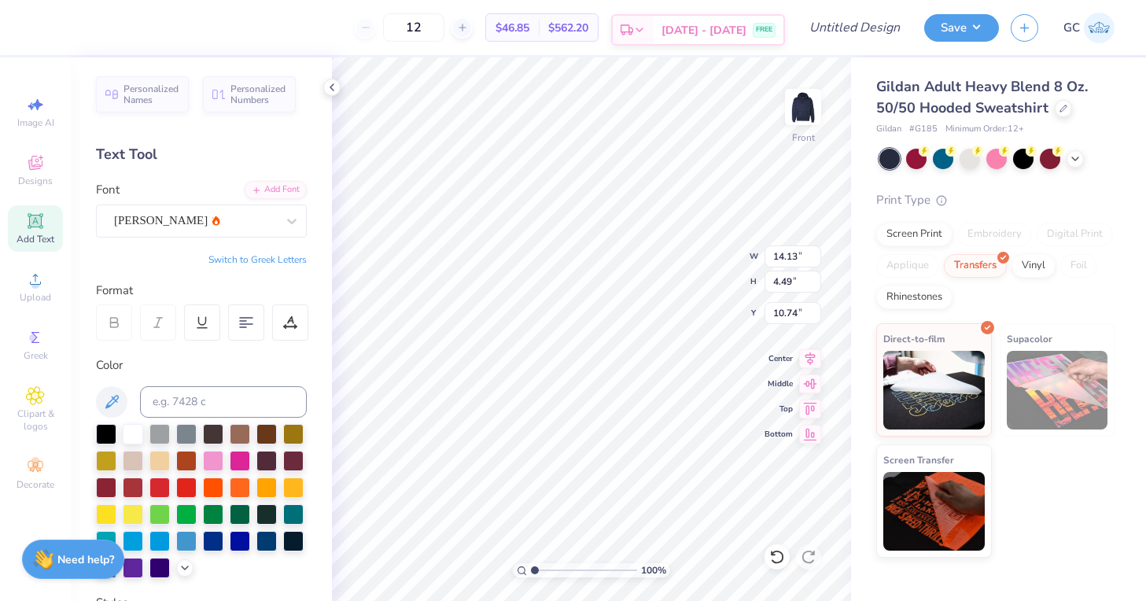
type input "6.23"
type input "13.52"
type input "1.07"
type input "14.13"
type input "4.49"
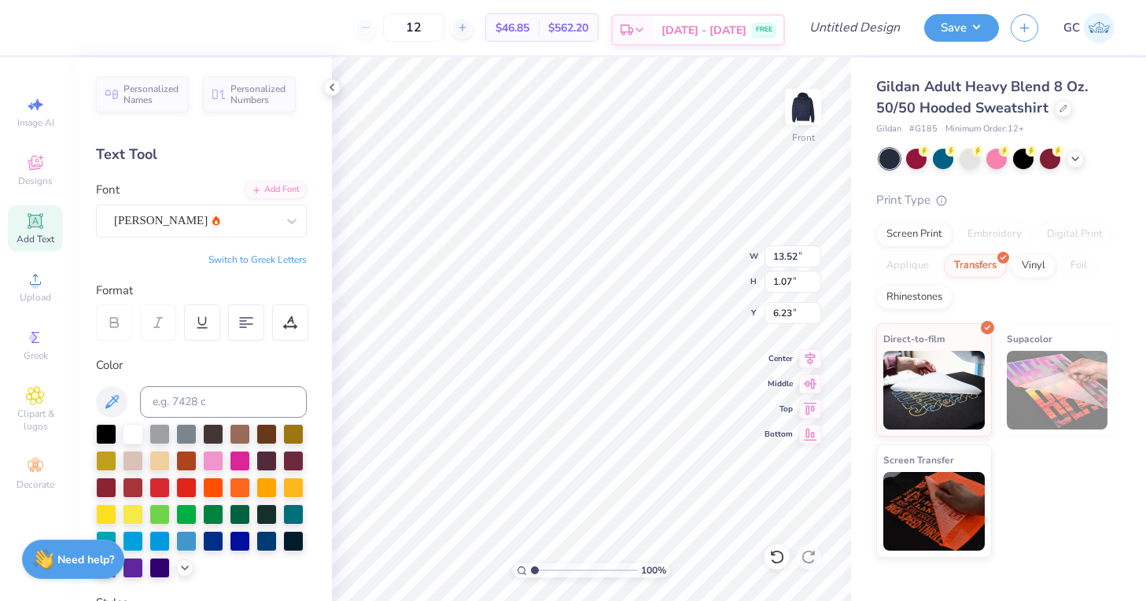
type input "10.74"
type input "14.51"
type input "4.61"
type input "10.62"
type input "14.70"
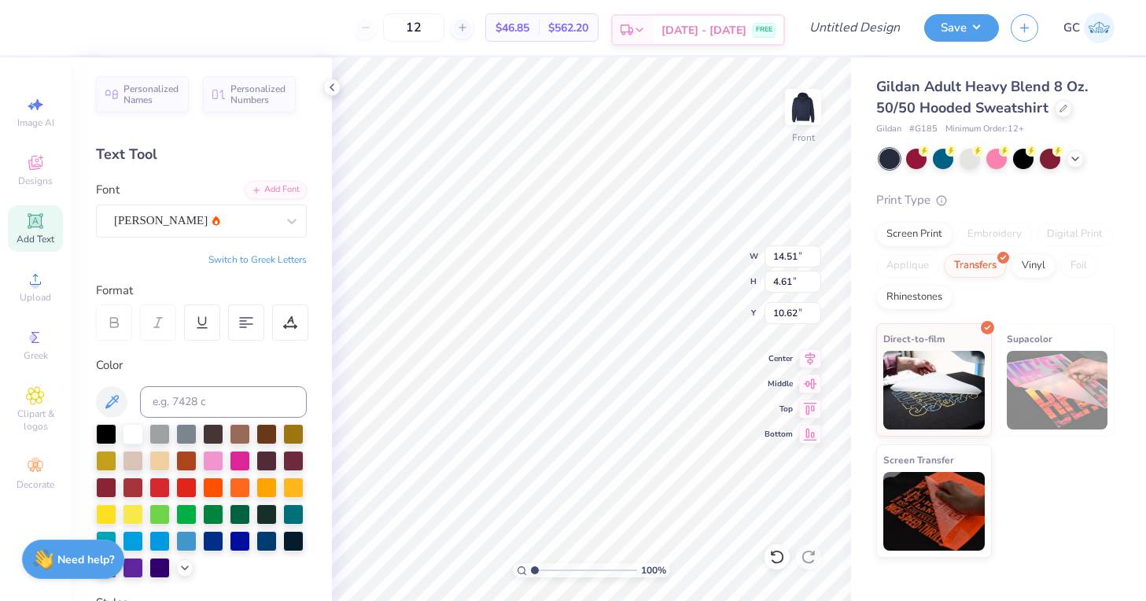
type input "4.67"
type input "10.56"
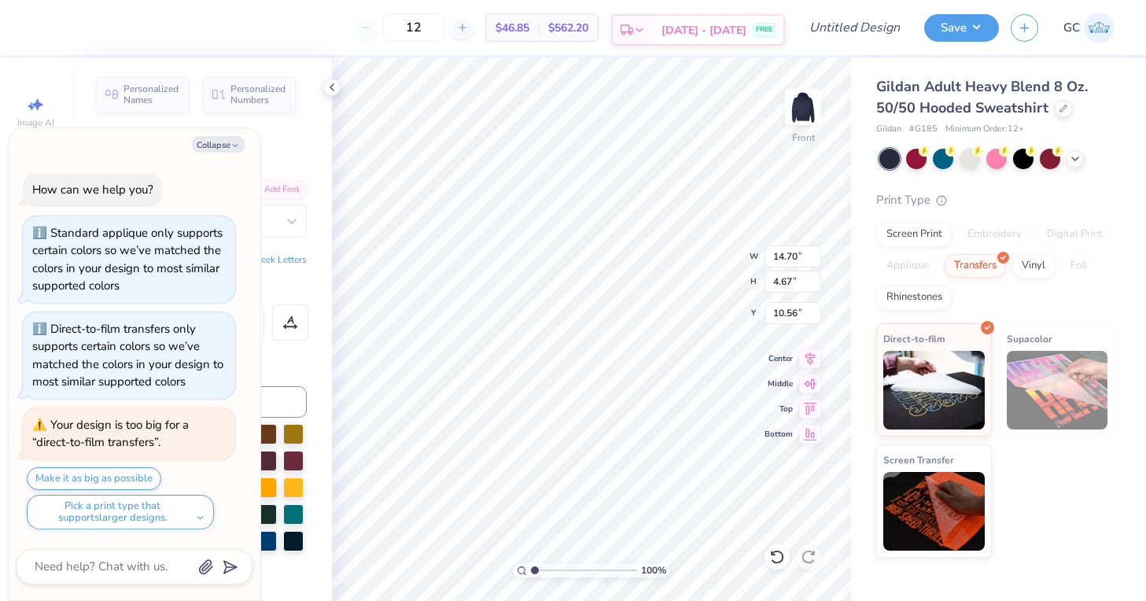
type textarea "x"
type input "14.41"
type input "4.58"
type input "10.65"
type textarea "x"
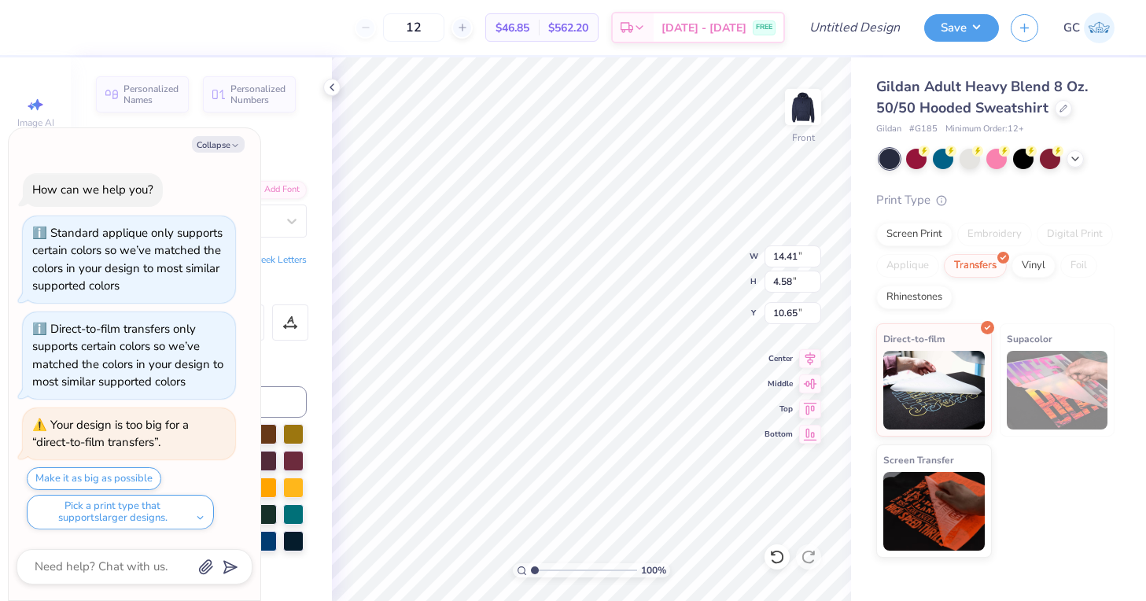
type input "13.52"
type input "1.07"
type input "6.23"
type textarea "x"
type input "6.71"
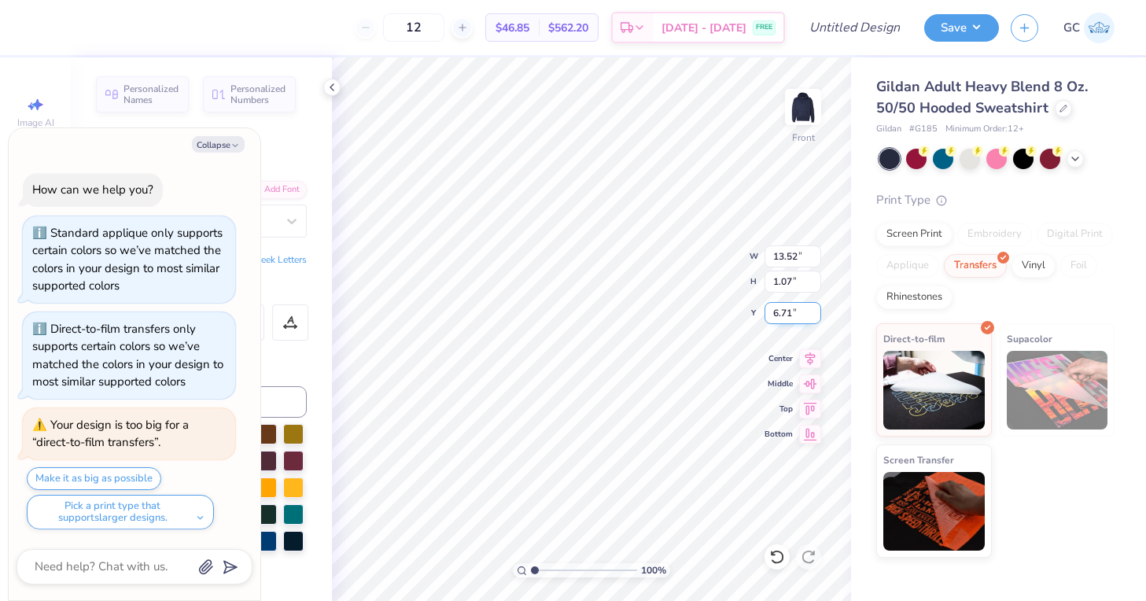
type textarea "x"
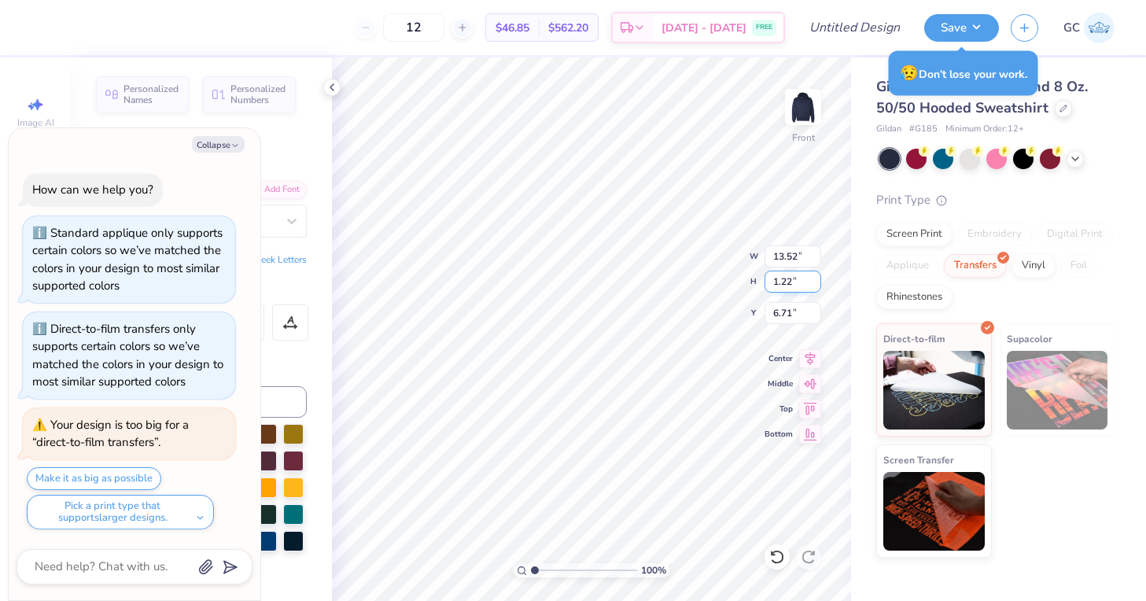
type input "1.22"
click at [814, 278] on input "1.22" at bounding box center [793, 282] width 57 height 22
type textarea "x"
type input "14.74"
type input "4.68"
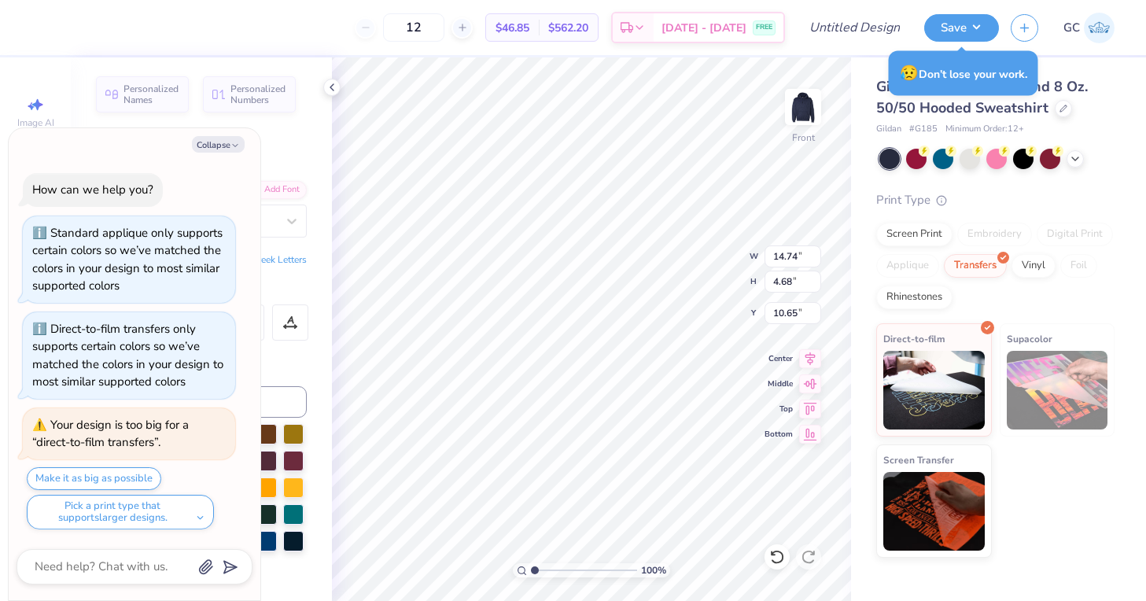
type textarea "x"
type input "7.78"
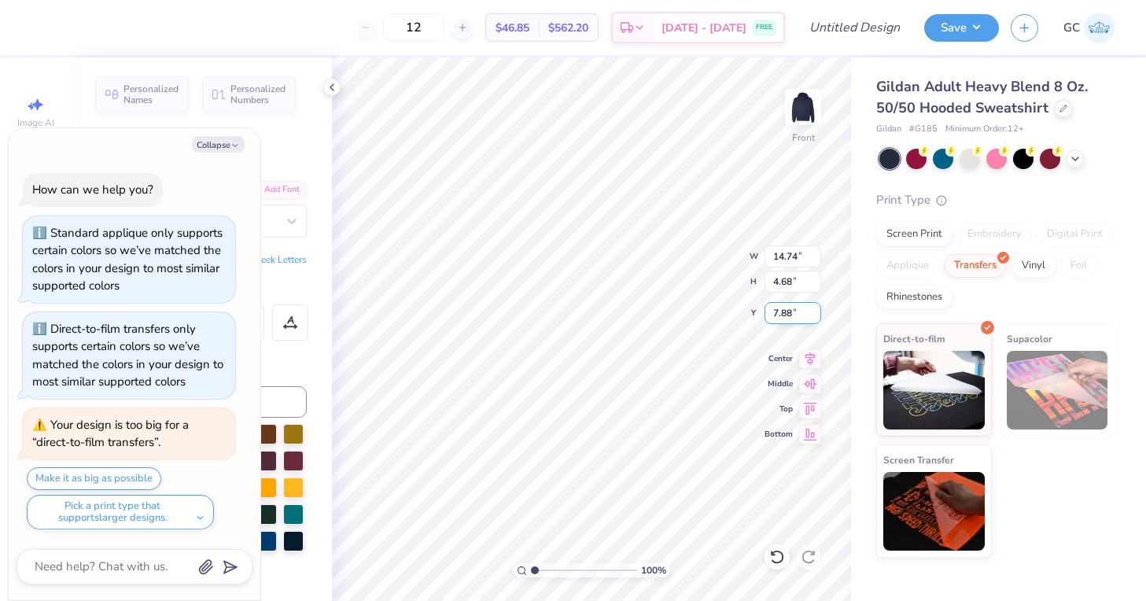
type textarea "x"
type input "8.88"
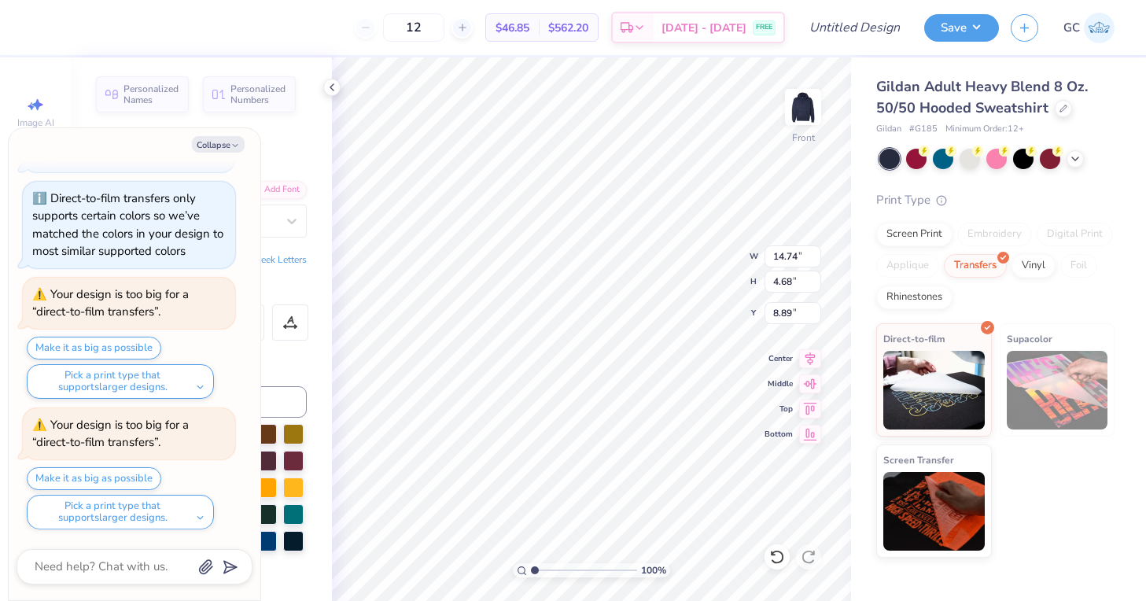
type textarea "x"
type input "13.52"
type input "1.07"
type input "6.71"
type textarea "x"
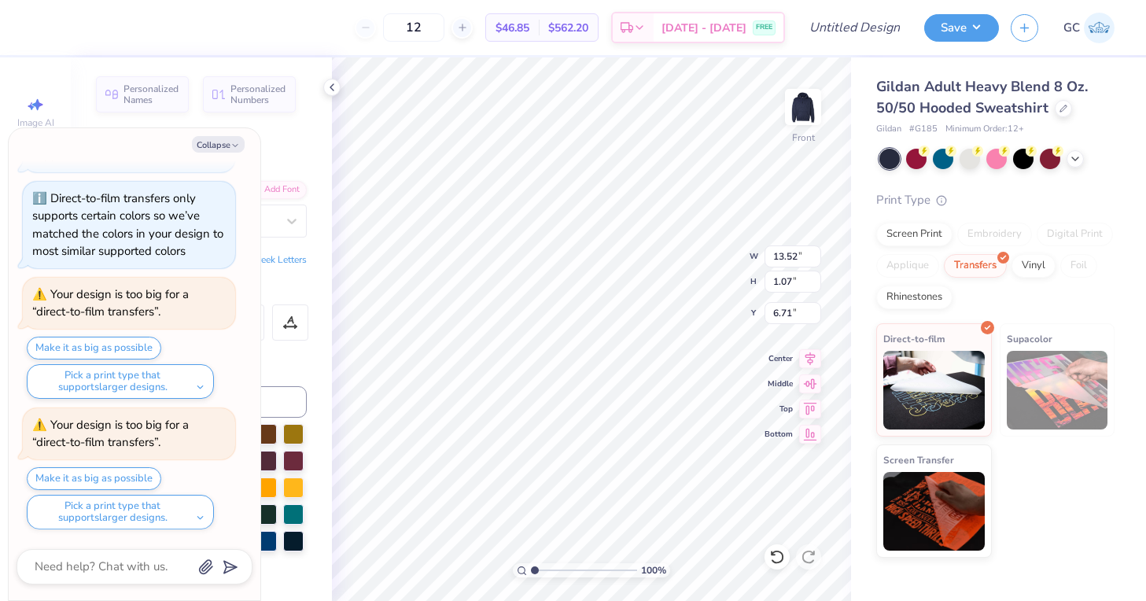
type input "14.19"
type input "1.13"
type textarea "x"
type input "14.79"
type input "1.18"
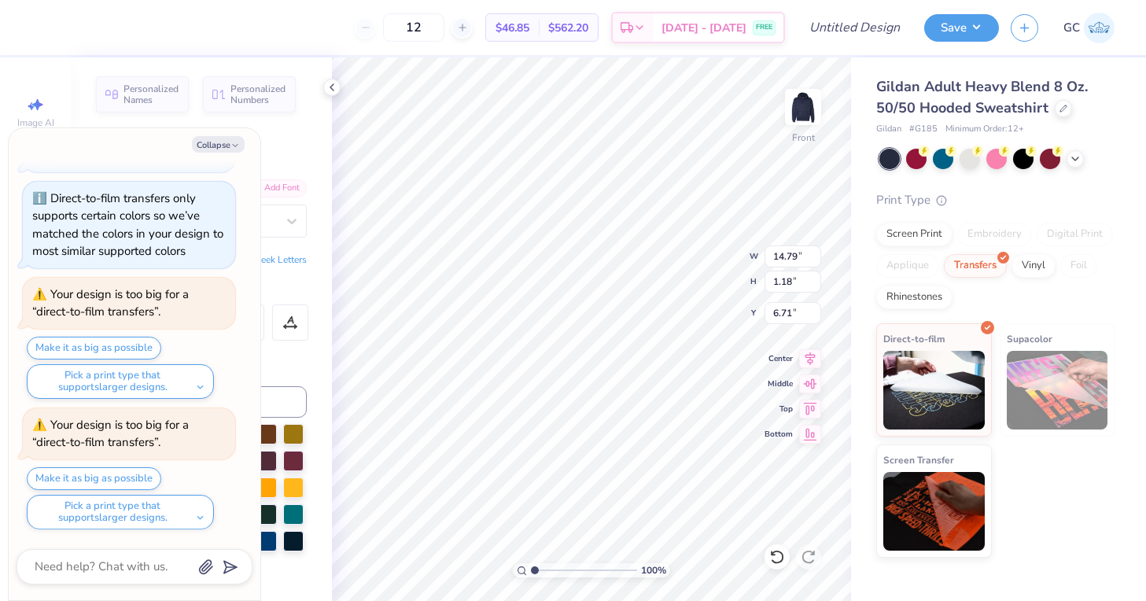
type textarea "x"
type input "6.72"
click at [229, 146] on button "Collapse" at bounding box center [218, 144] width 53 height 17
type textarea "x"
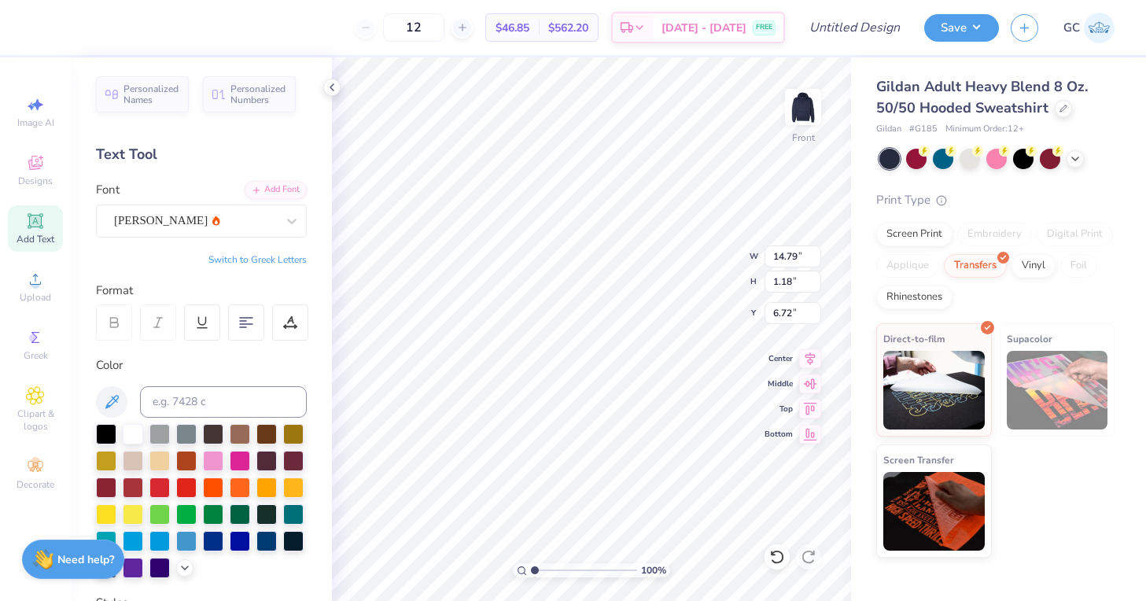
scroll to position [0, 6]
click at [182, 402] on input at bounding box center [223, 401] width 167 height 31
type input "201c"
type input "14.74"
type input "4.68"
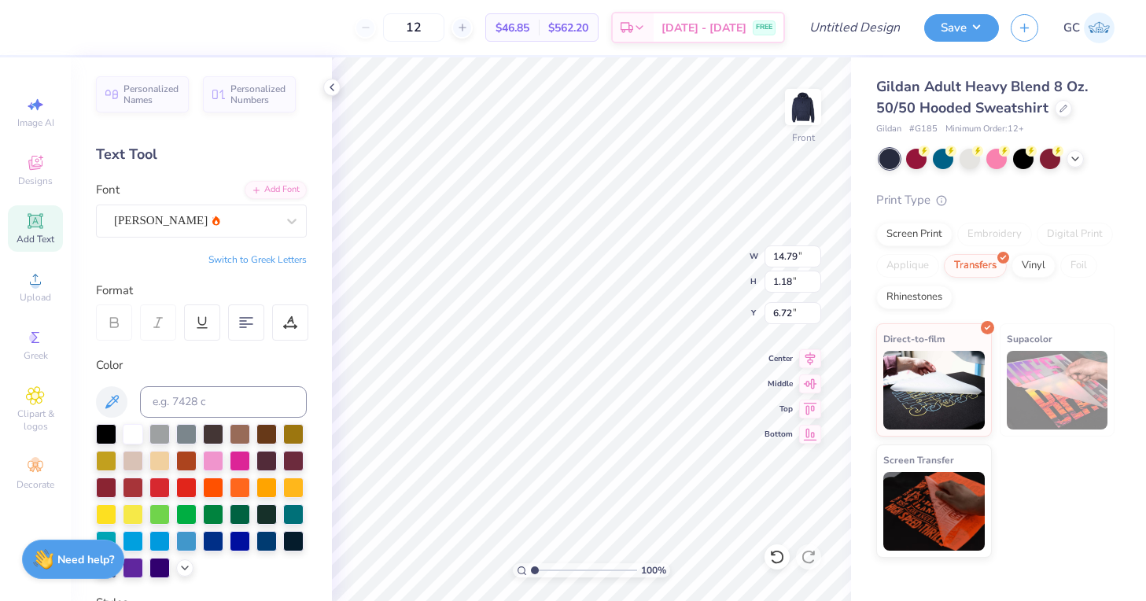
type input "8.89"
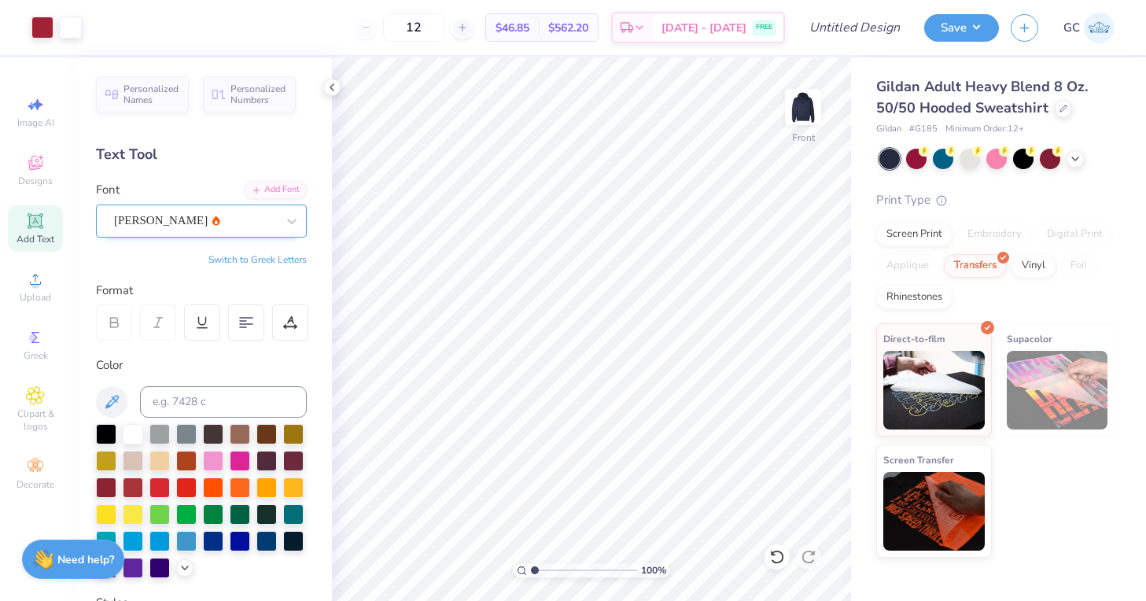
click at [186, 232] on div "Asimov" at bounding box center [194, 220] width 165 height 24
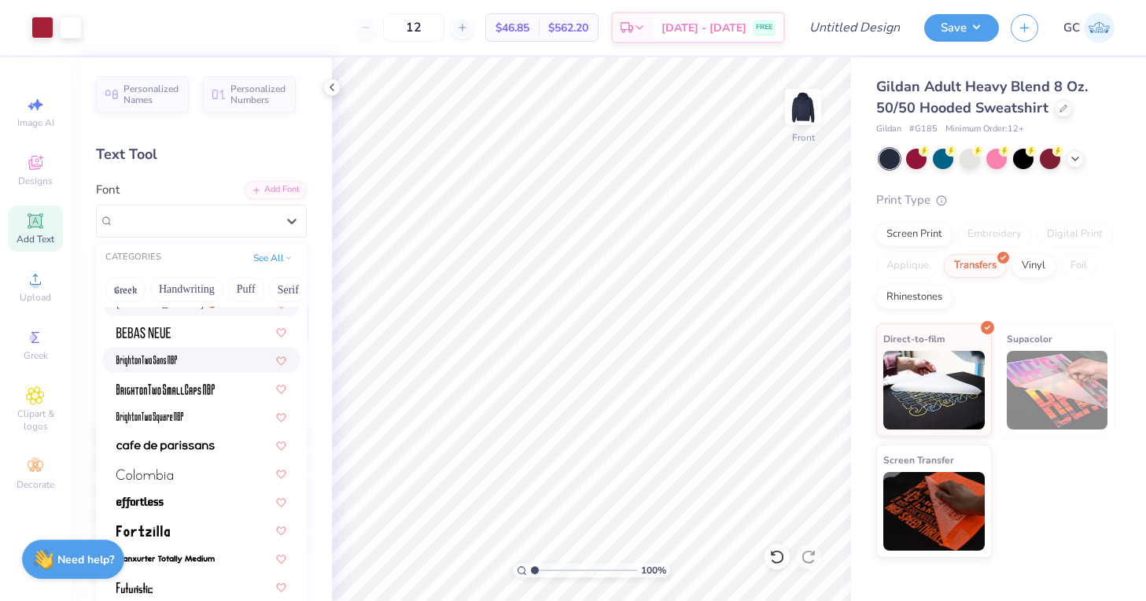
scroll to position [0, 0]
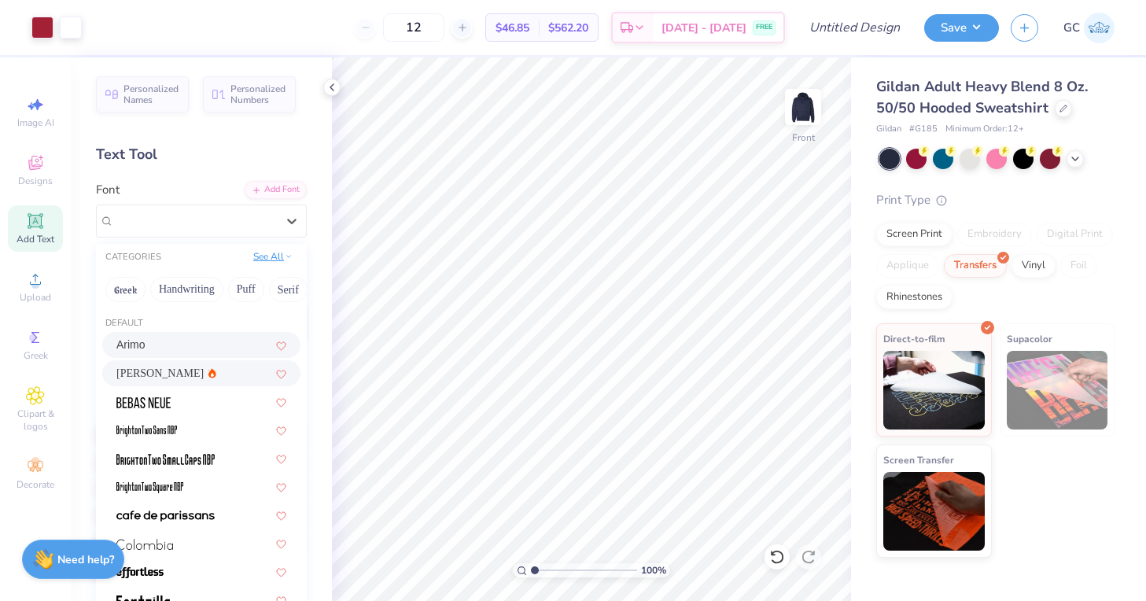
click at [285, 259] on icon at bounding box center [289, 256] width 8 height 8
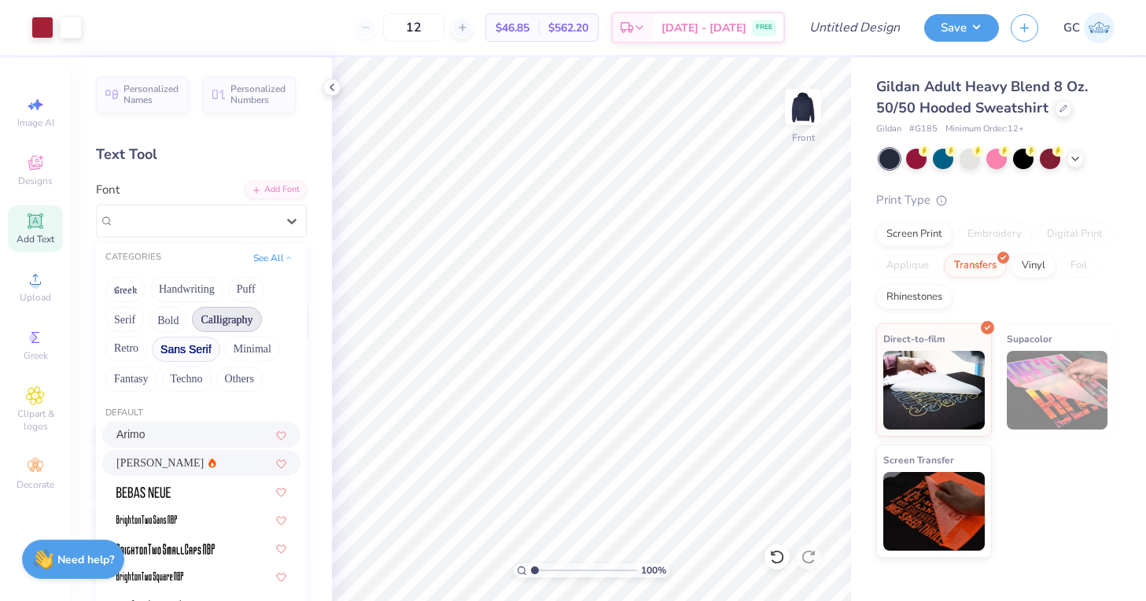
click at [235, 325] on button "Calligraphy" at bounding box center [226, 319] width 69 height 25
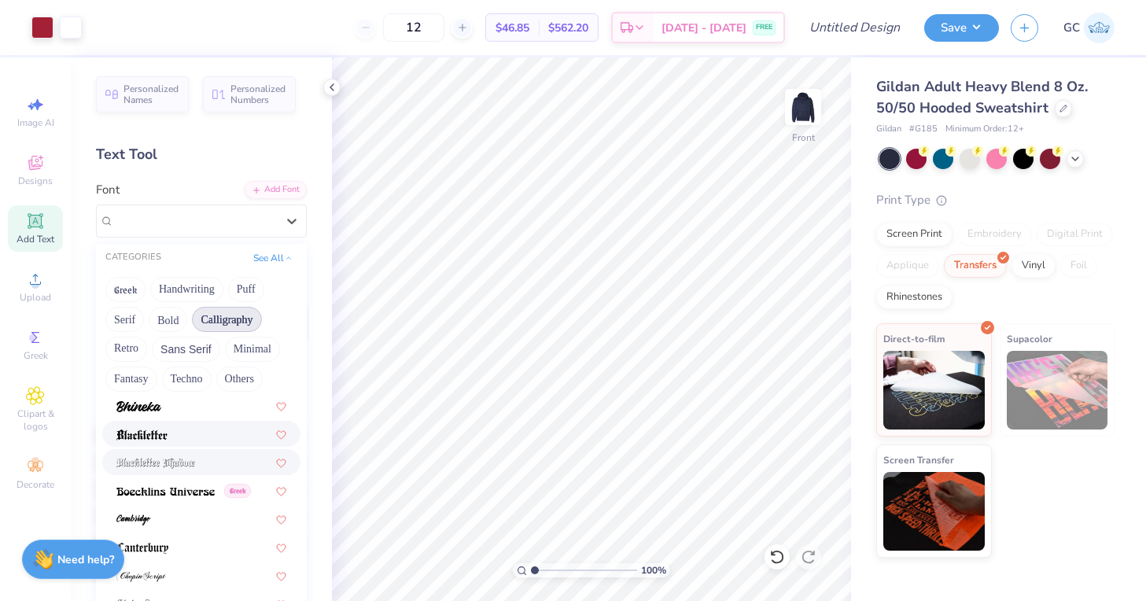
scroll to position [116, 0]
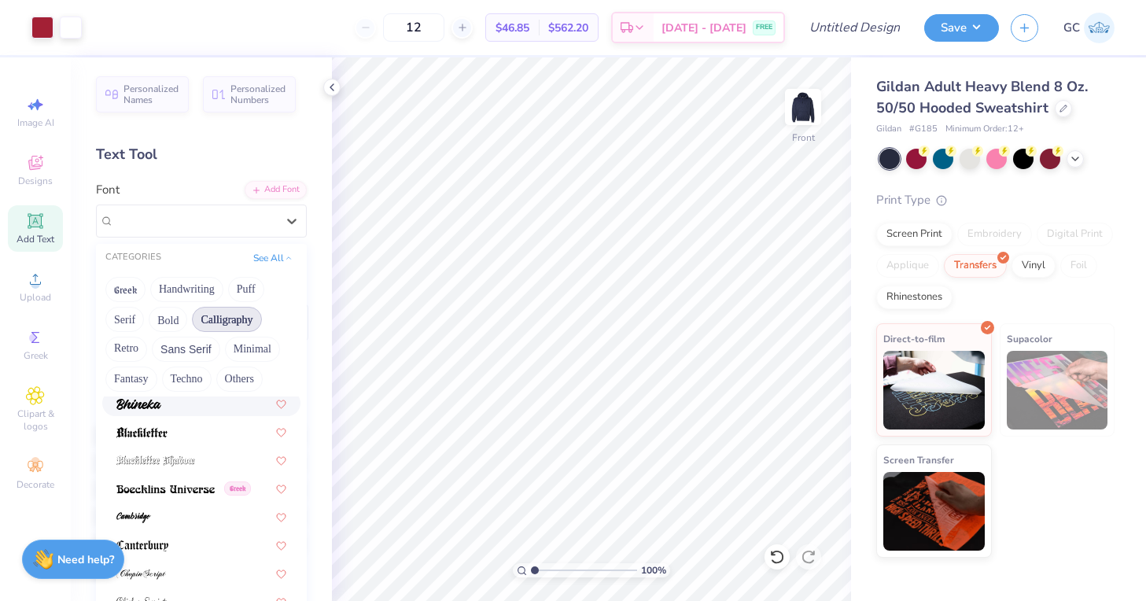
click at [173, 409] on div at bounding box center [201, 403] width 170 height 17
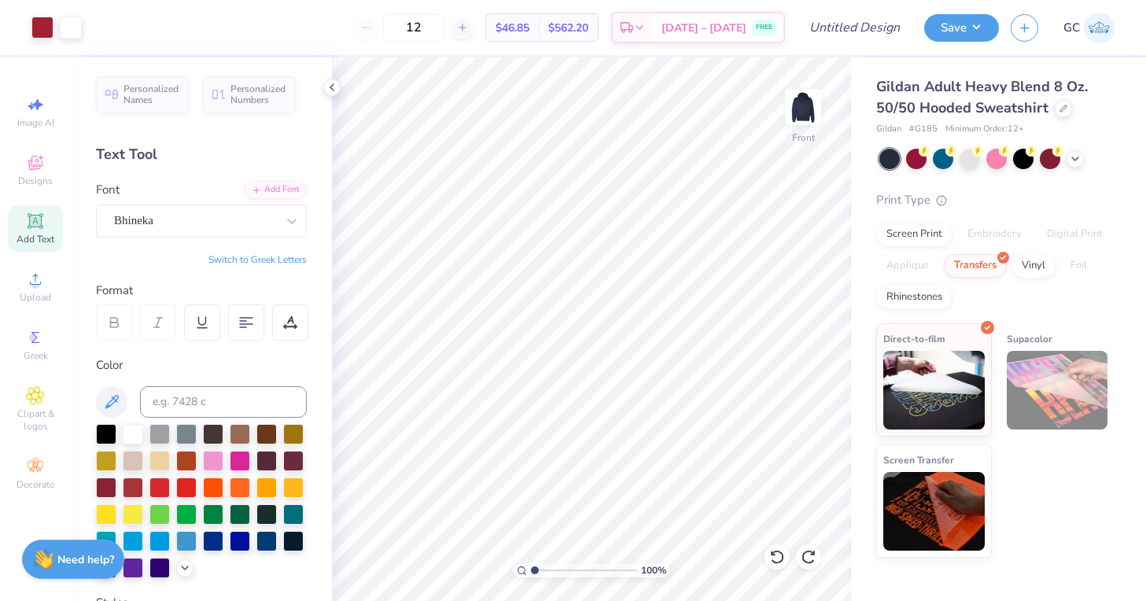
click at [26, 230] on div "Add Text" at bounding box center [35, 228] width 55 height 46
type textarea "Homecoming"
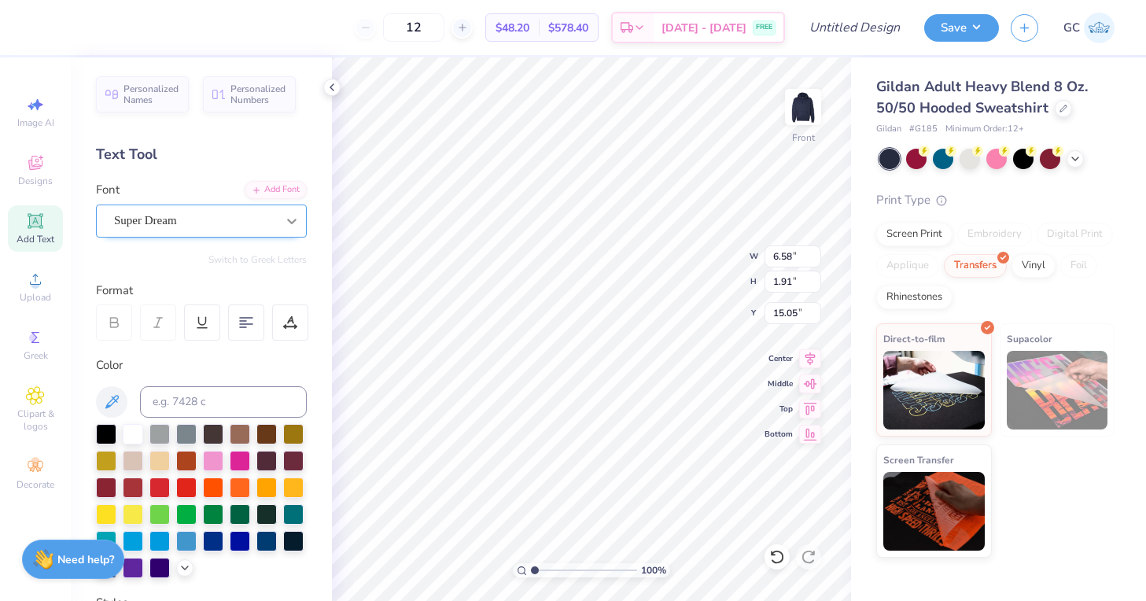
click at [300, 230] on div at bounding box center [292, 221] width 28 height 28
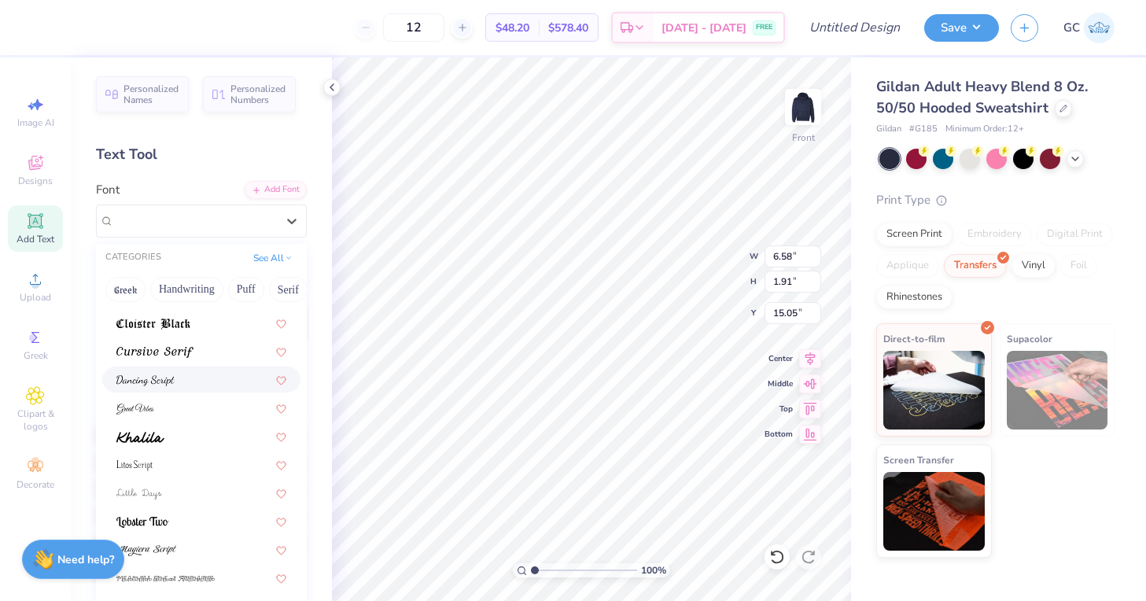
scroll to position [338, 0]
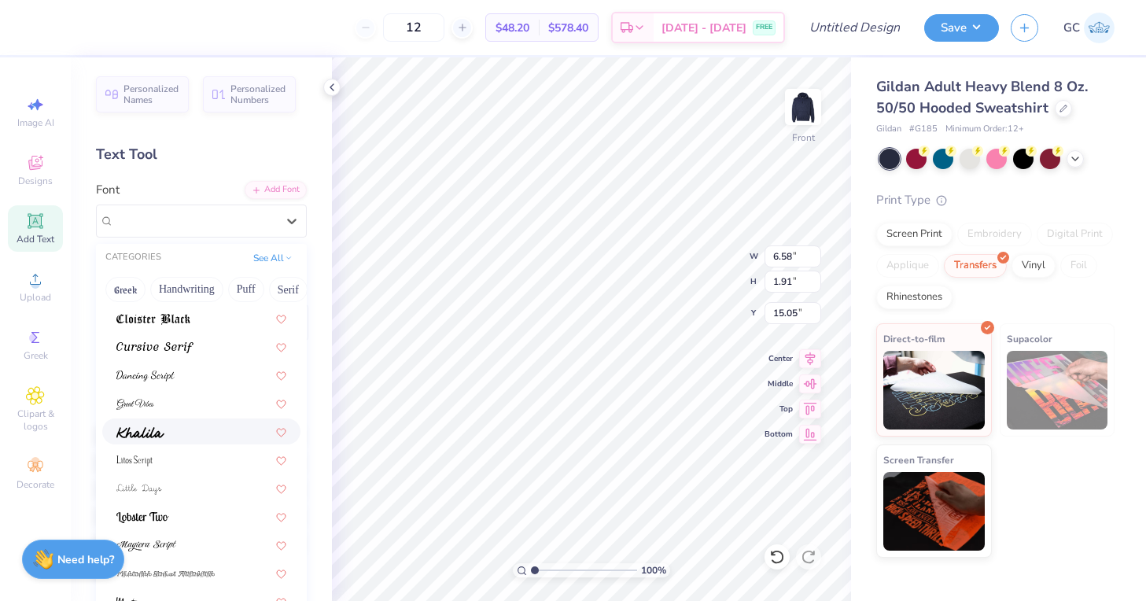
click at [148, 436] on img at bounding box center [140, 432] width 48 height 11
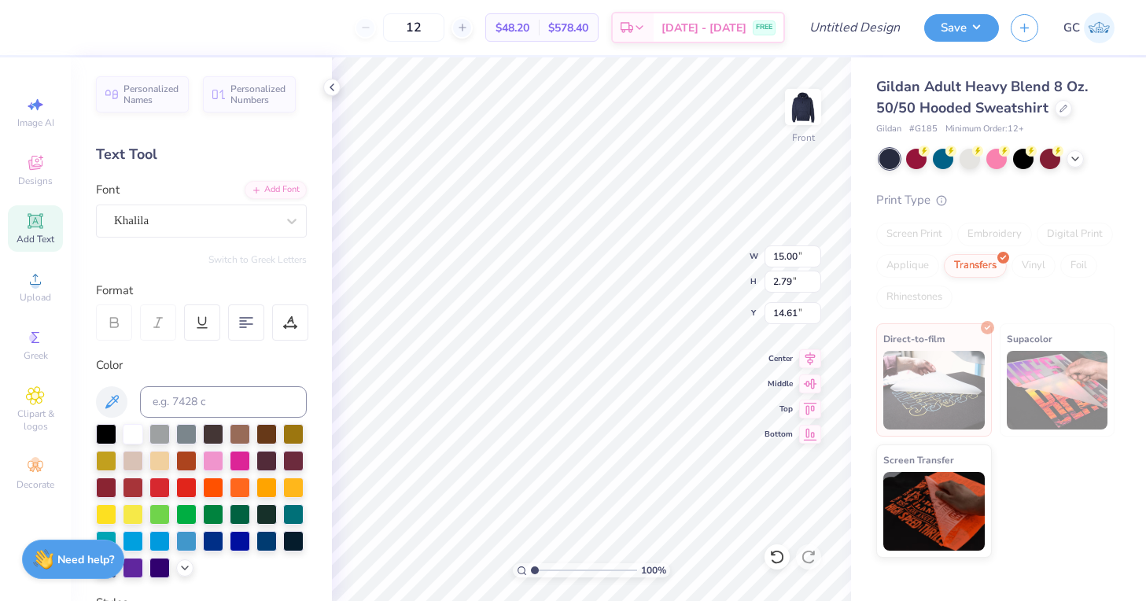
type input "10.01"
type input "1.86"
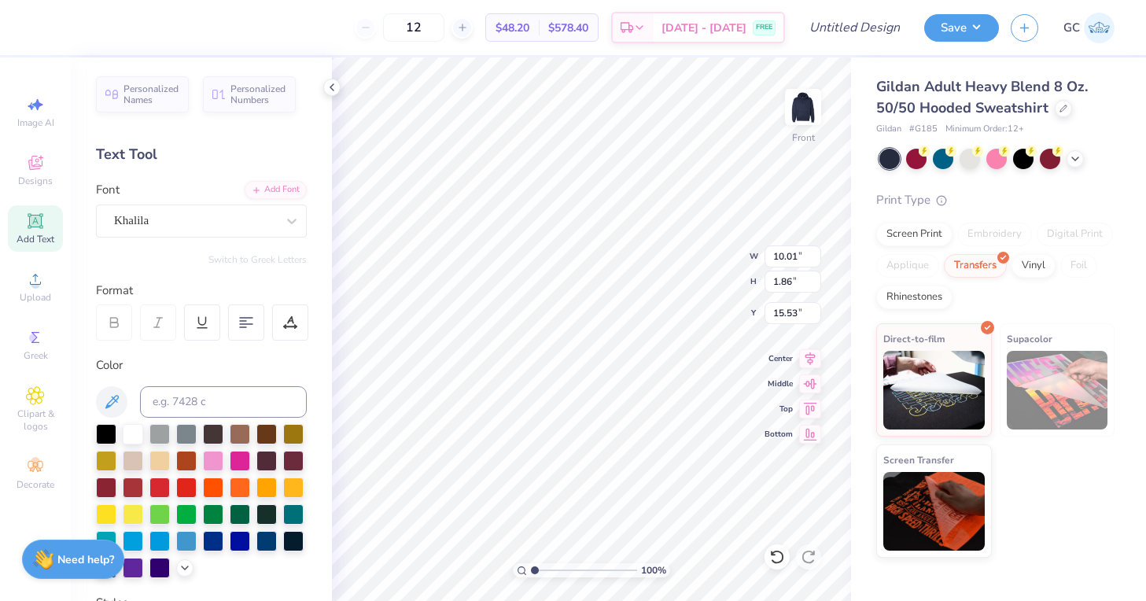
type input "16.00"
click at [40, 175] on span "Designs" at bounding box center [35, 181] width 35 height 13
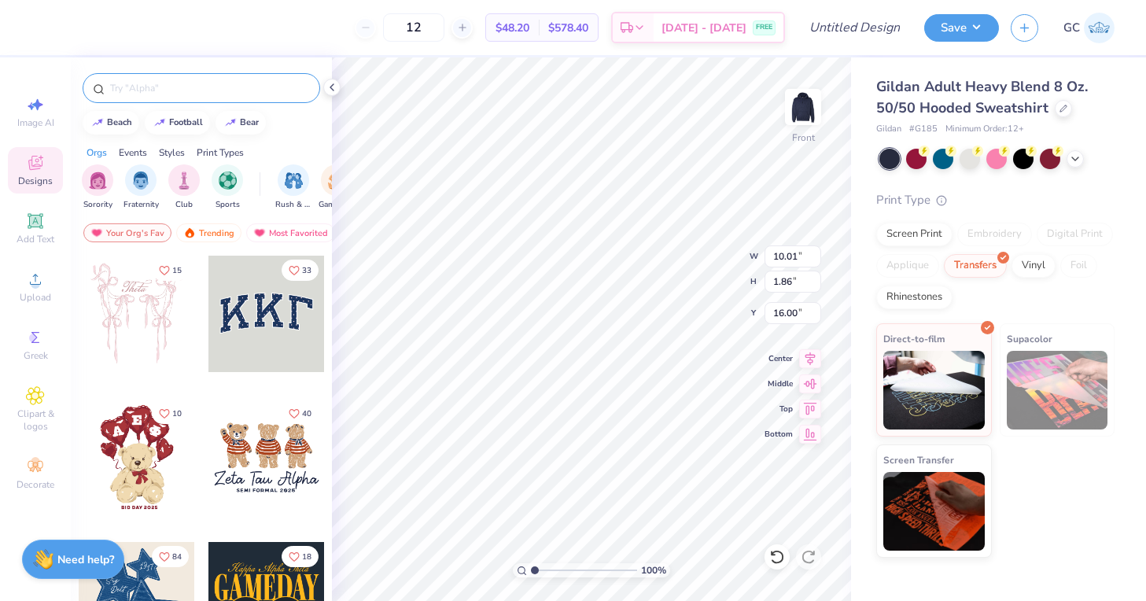
click at [182, 84] on input "text" at bounding box center [209, 88] width 201 height 16
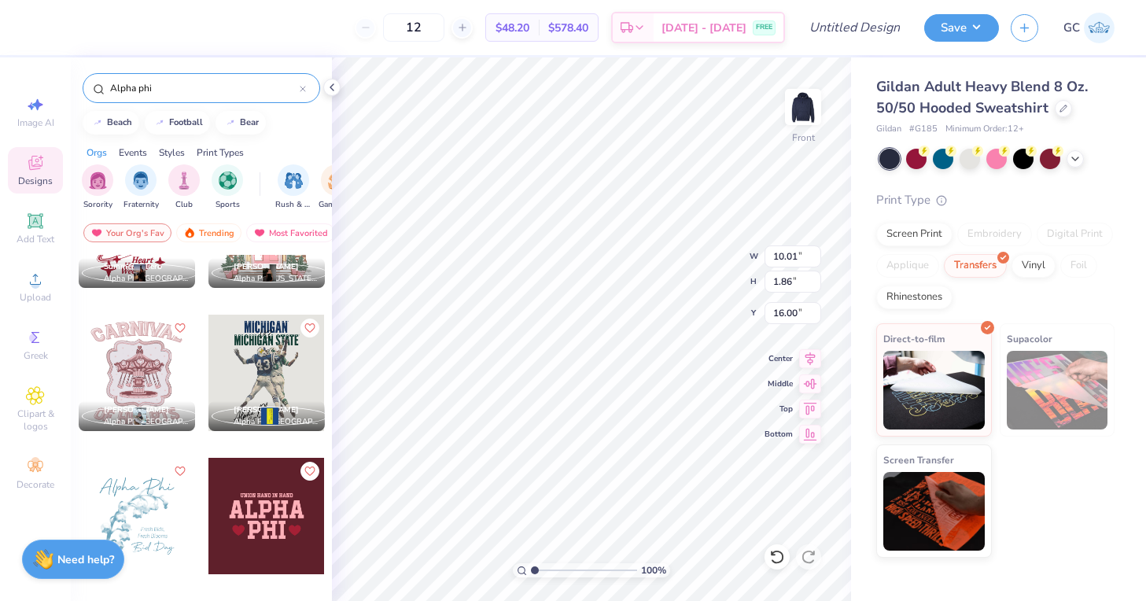
scroll to position [930, 0]
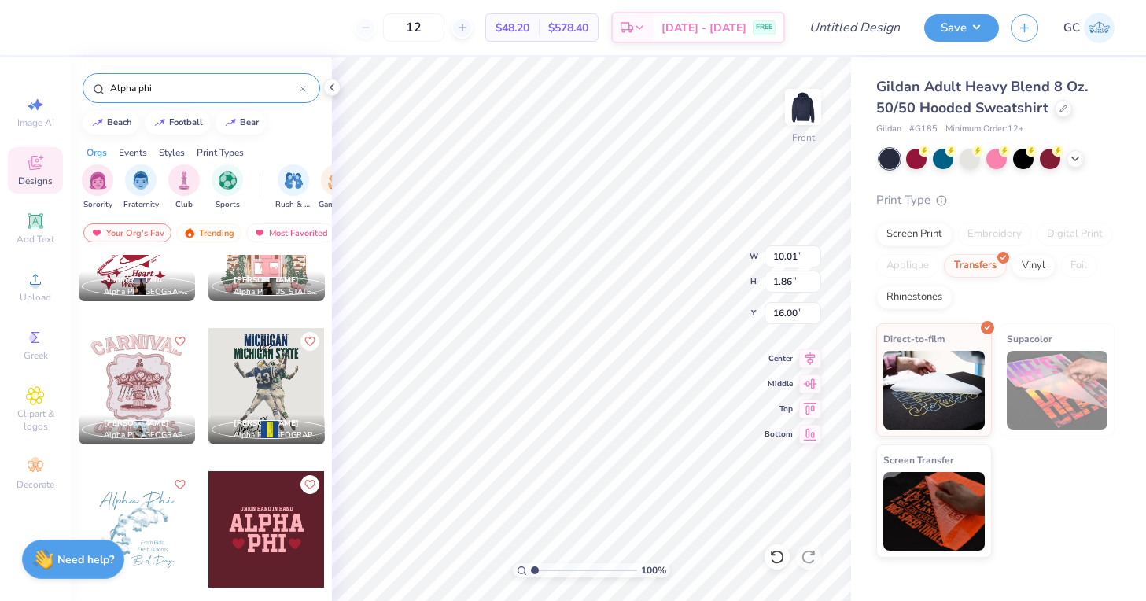
type input "Alpha phi"
click at [260, 400] on div at bounding box center [266, 386] width 116 height 116
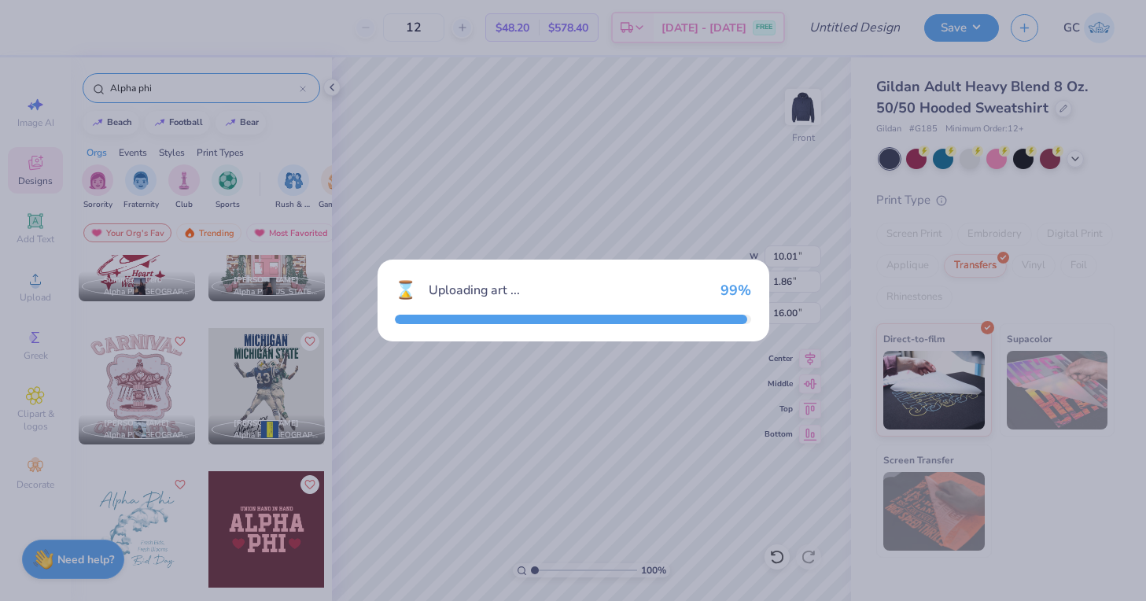
type input "6.70"
type input "10.68"
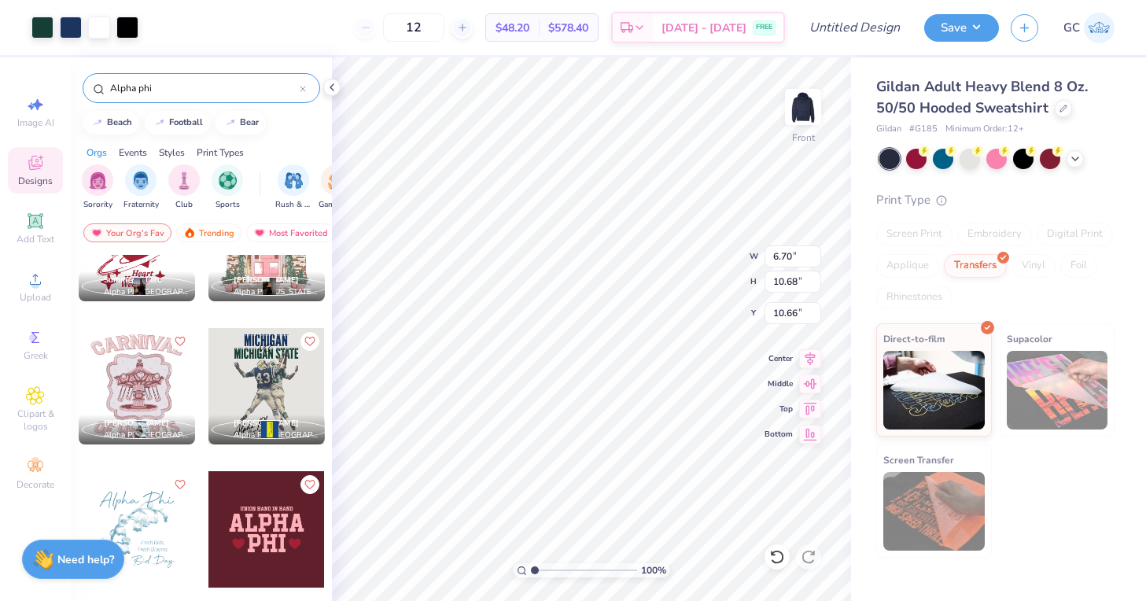
type input "6.72"
type input "4.91"
type input "7.82"
type input "6.72"
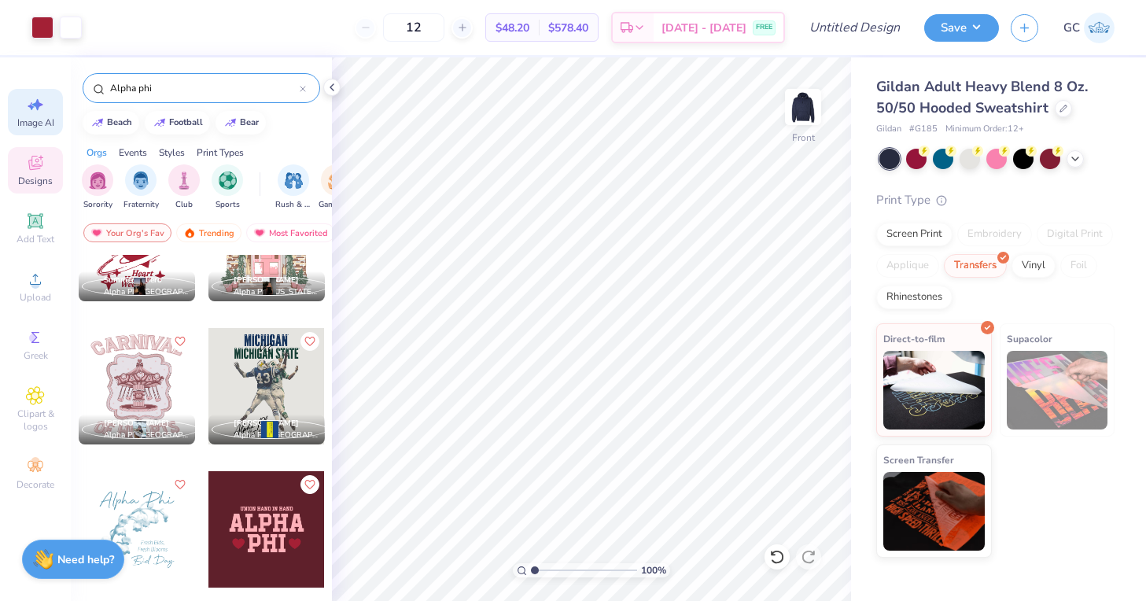
click at [42, 111] on icon at bounding box center [35, 104] width 19 height 19
select select "4"
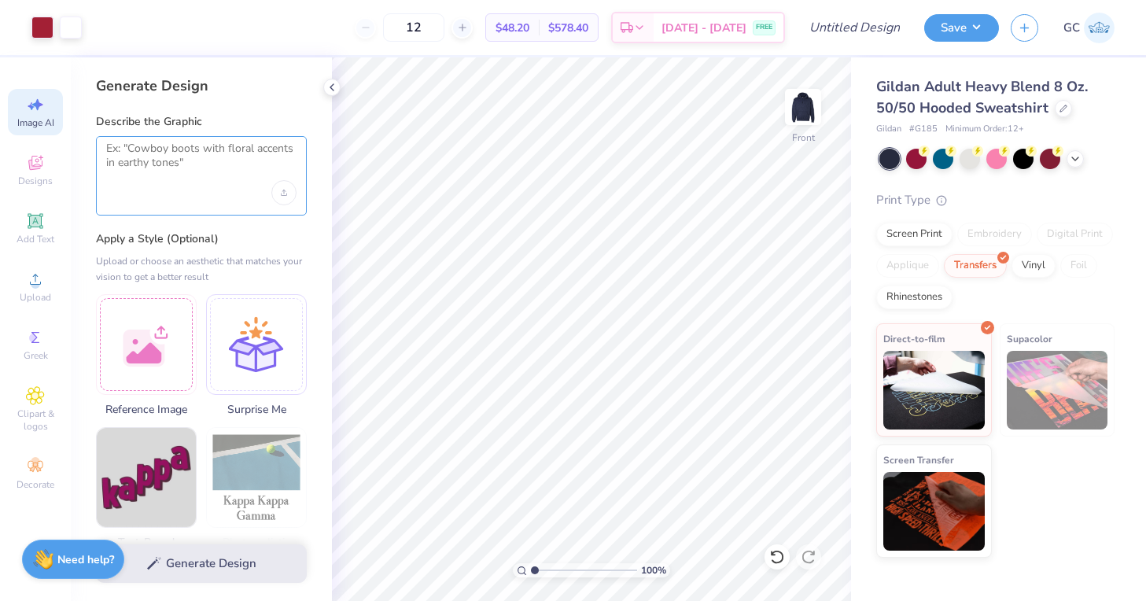
click at [176, 154] on textarea at bounding box center [201, 161] width 190 height 39
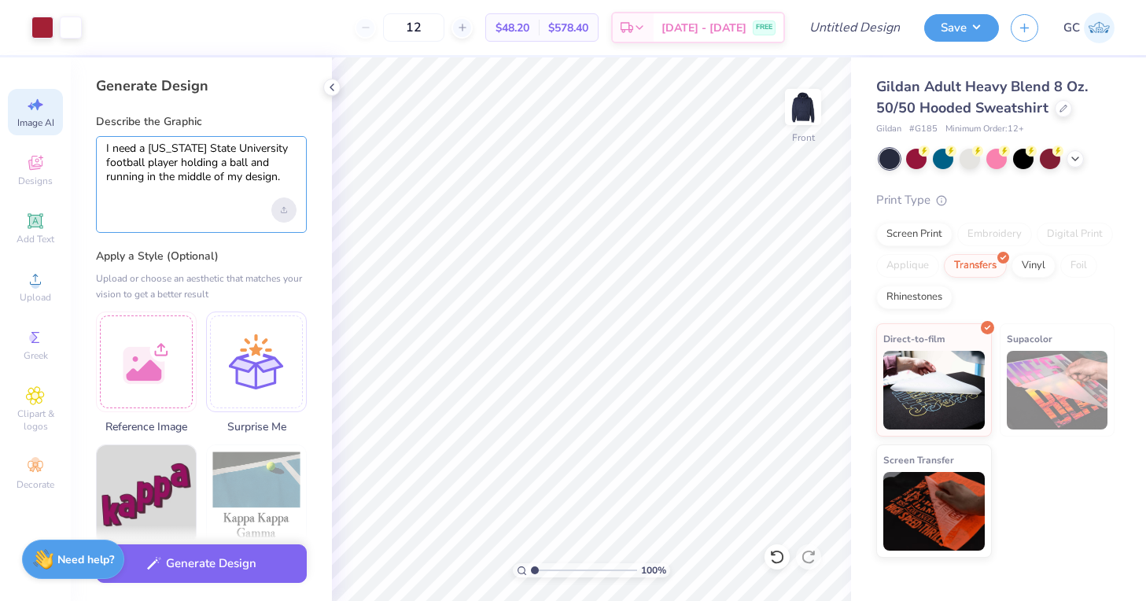
type textarea "I need a Washington State University football player holding a ball and running…"
click at [282, 213] on div "Upload image" at bounding box center [283, 209] width 25 height 25
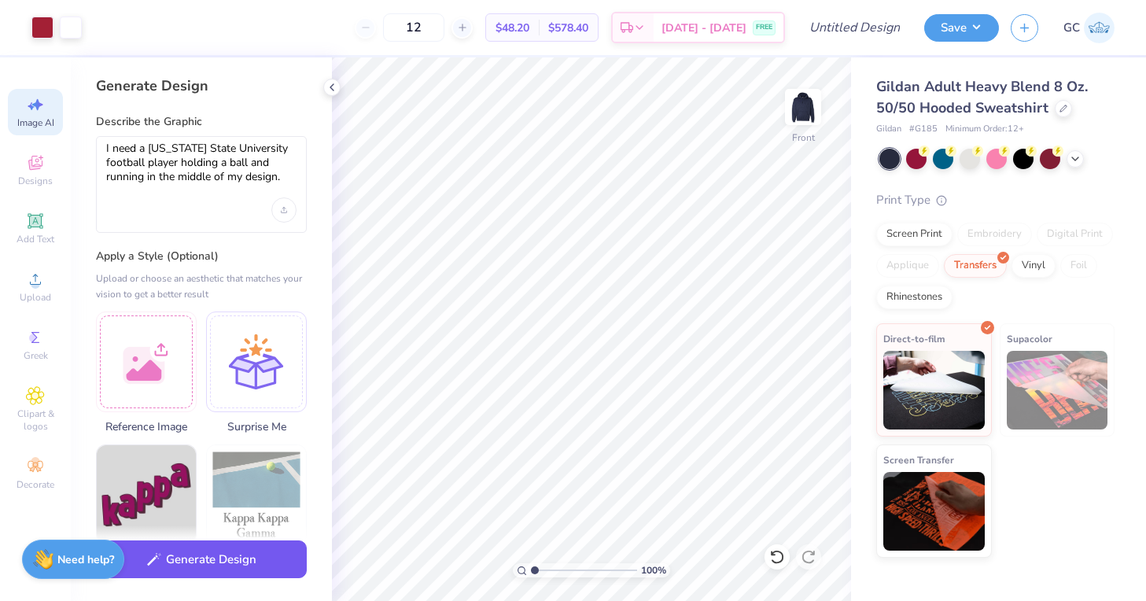
click at [179, 558] on button "Generate Design" at bounding box center [201, 559] width 211 height 39
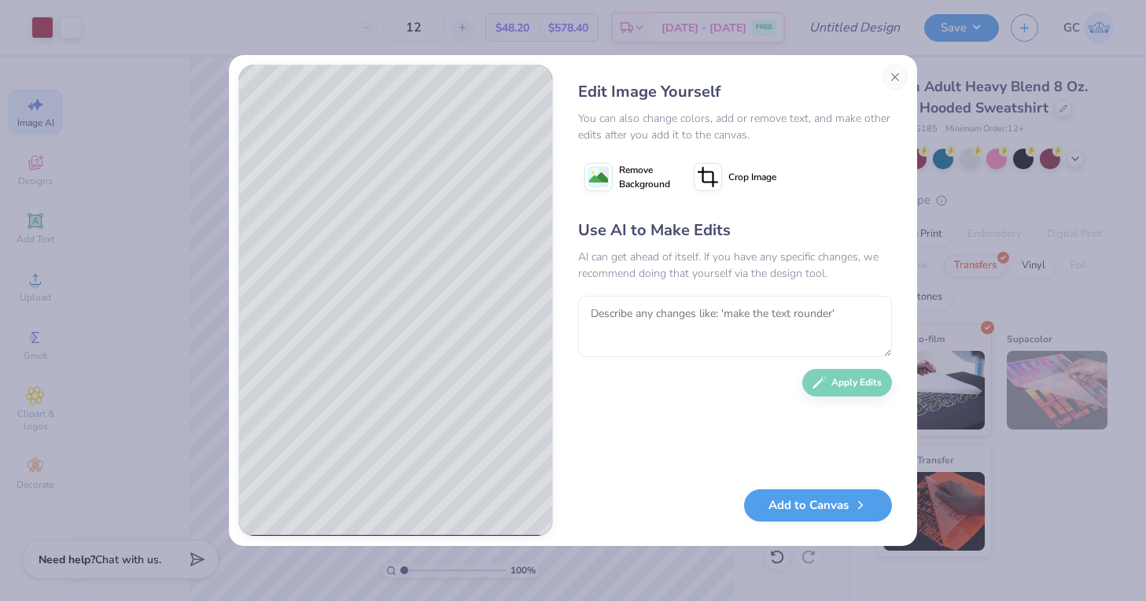
select select "4"
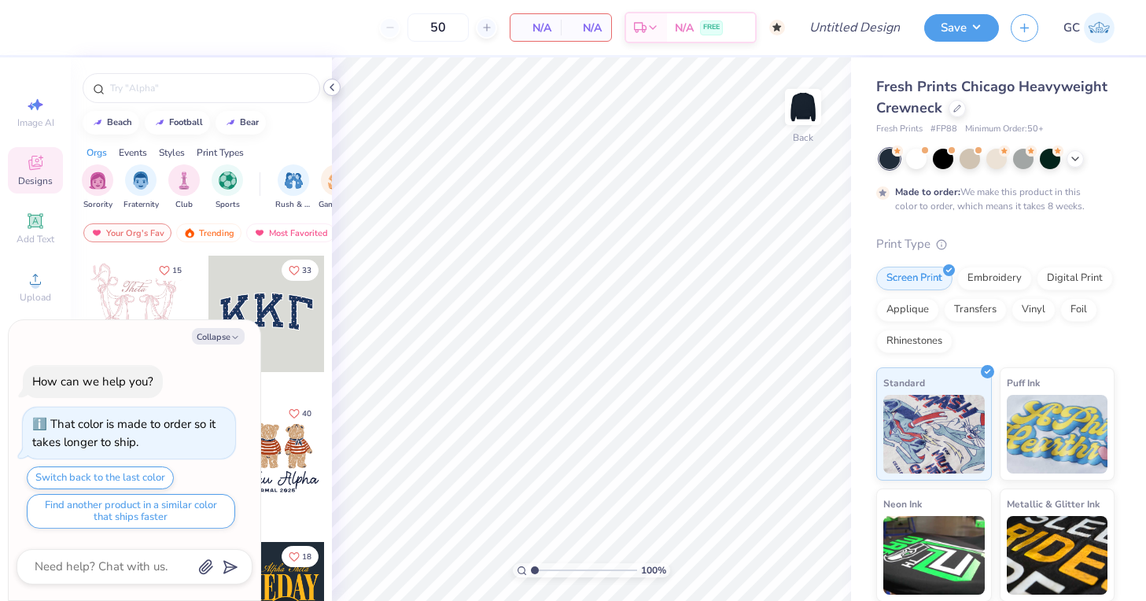
click at [333, 83] on icon at bounding box center [332, 87] width 13 height 13
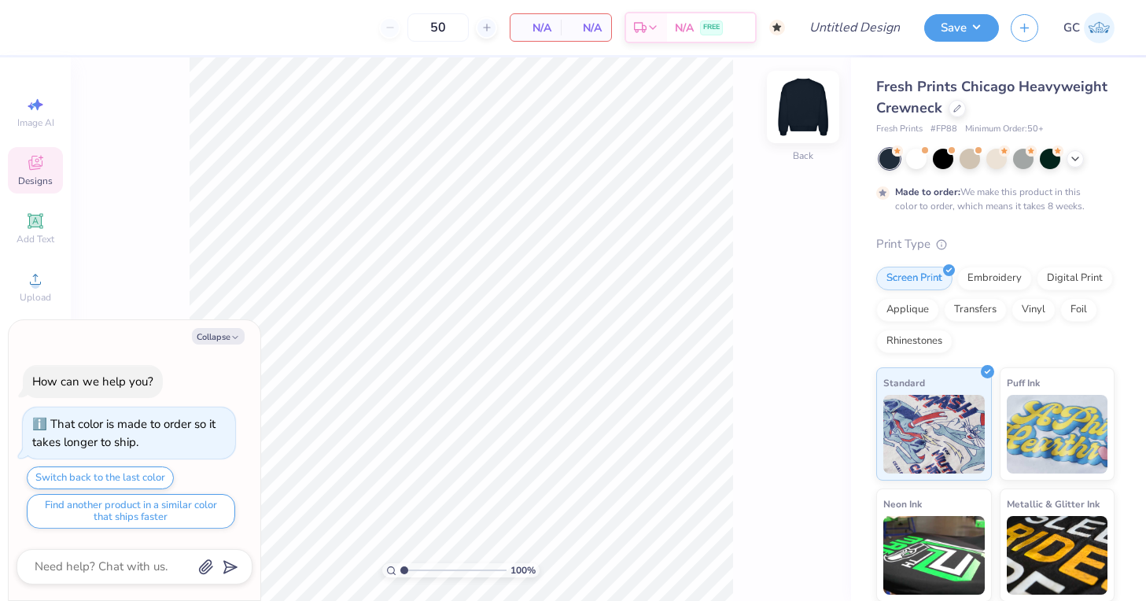
click at [788, 109] on img at bounding box center [803, 107] width 63 height 63
click at [227, 334] on button "Collapse" at bounding box center [218, 336] width 53 height 17
type textarea "x"
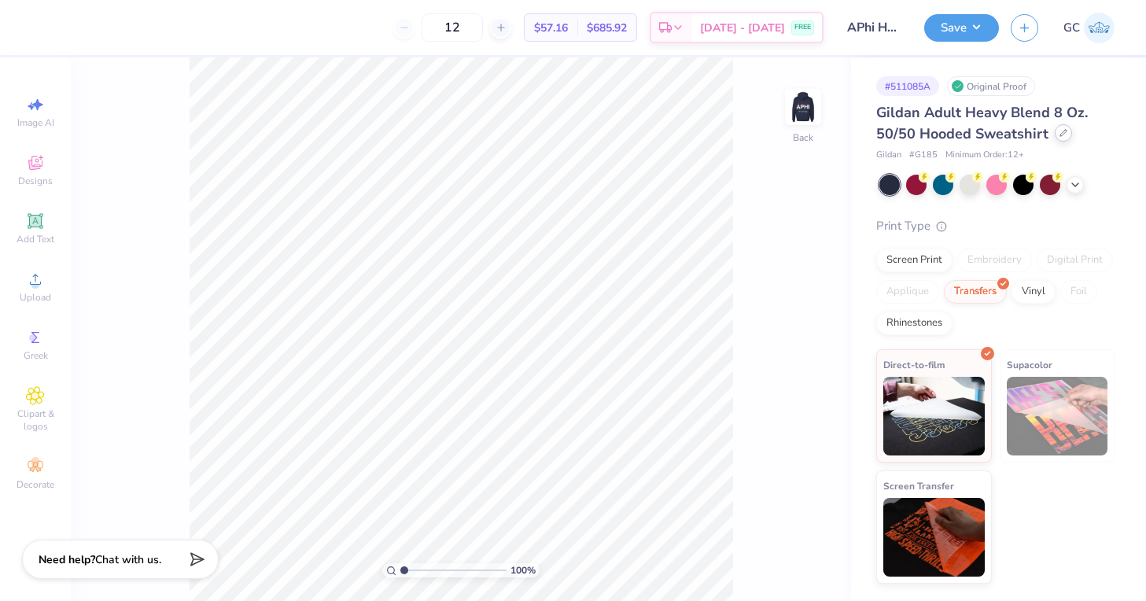
click at [1060, 135] on icon at bounding box center [1063, 133] width 8 height 8
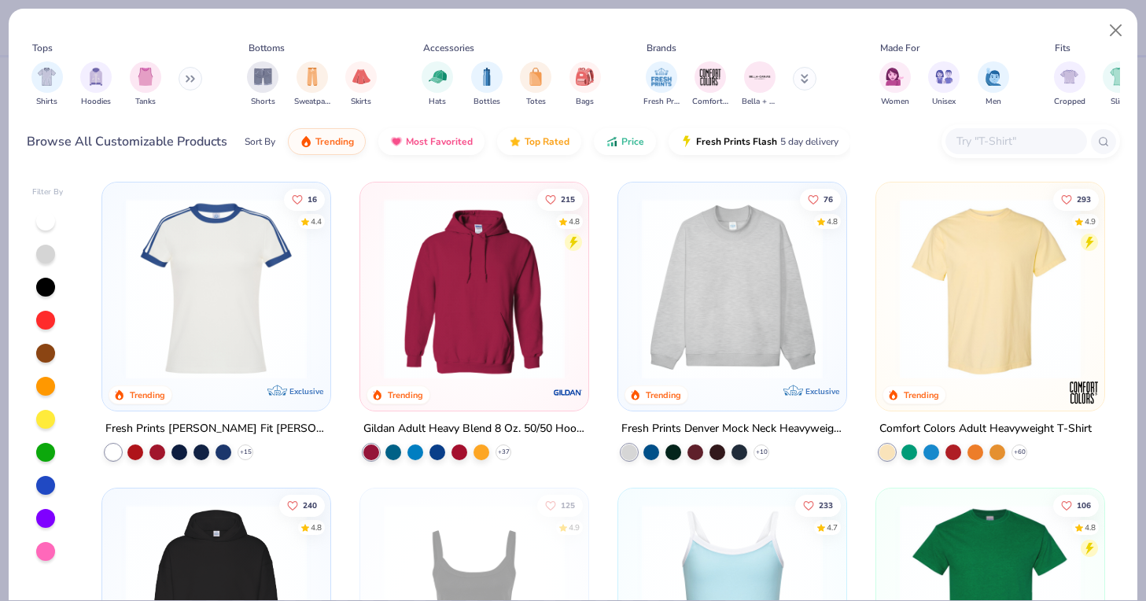
click at [186, 73] on button at bounding box center [191, 79] width 24 height 24
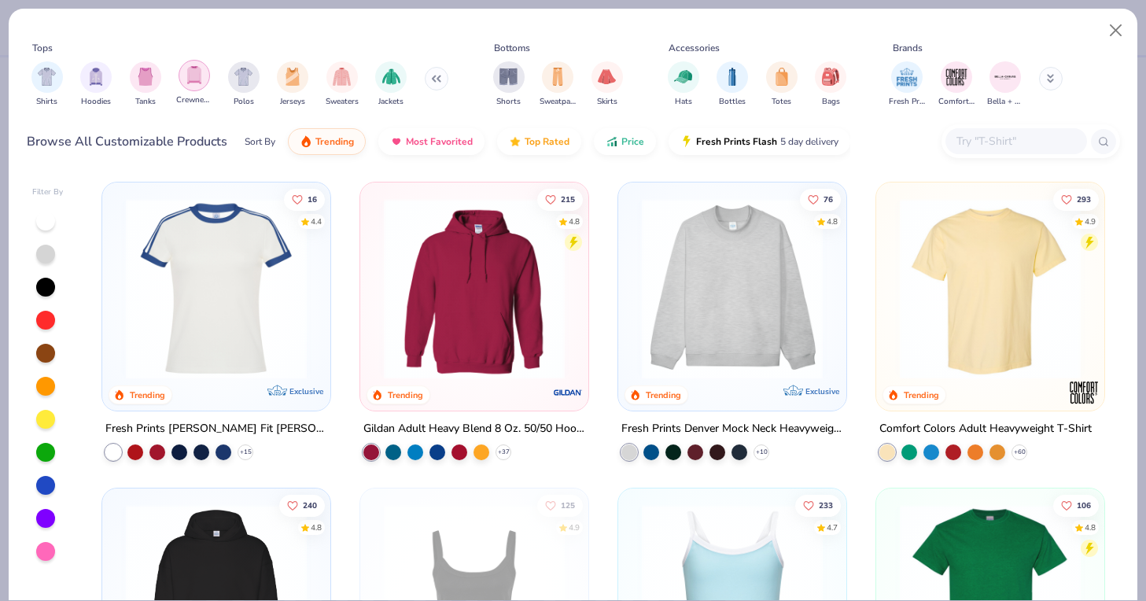
click at [200, 76] on img "filter for Crewnecks" at bounding box center [194, 75] width 17 height 18
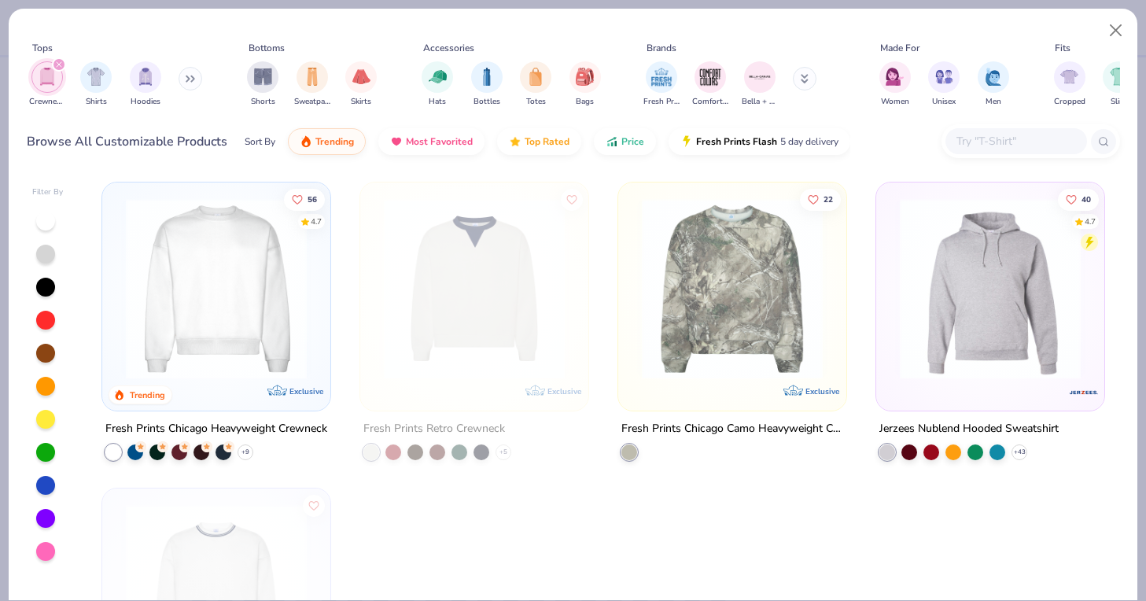
click at [184, 304] on img at bounding box center [216, 288] width 197 height 181
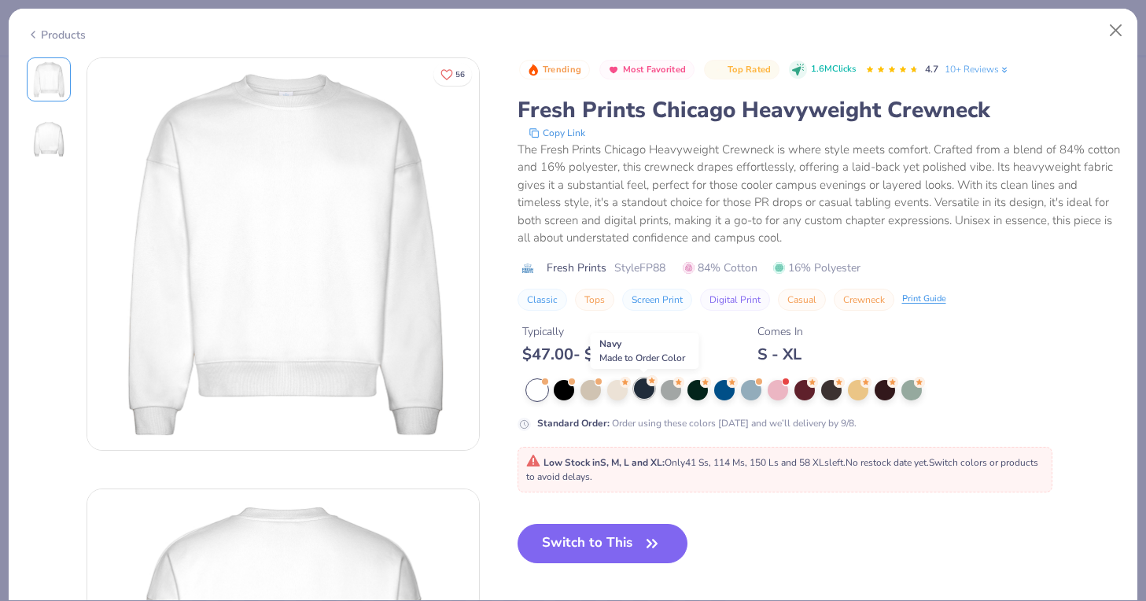
click at [653, 388] on div at bounding box center [644, 388] width 20 height 20
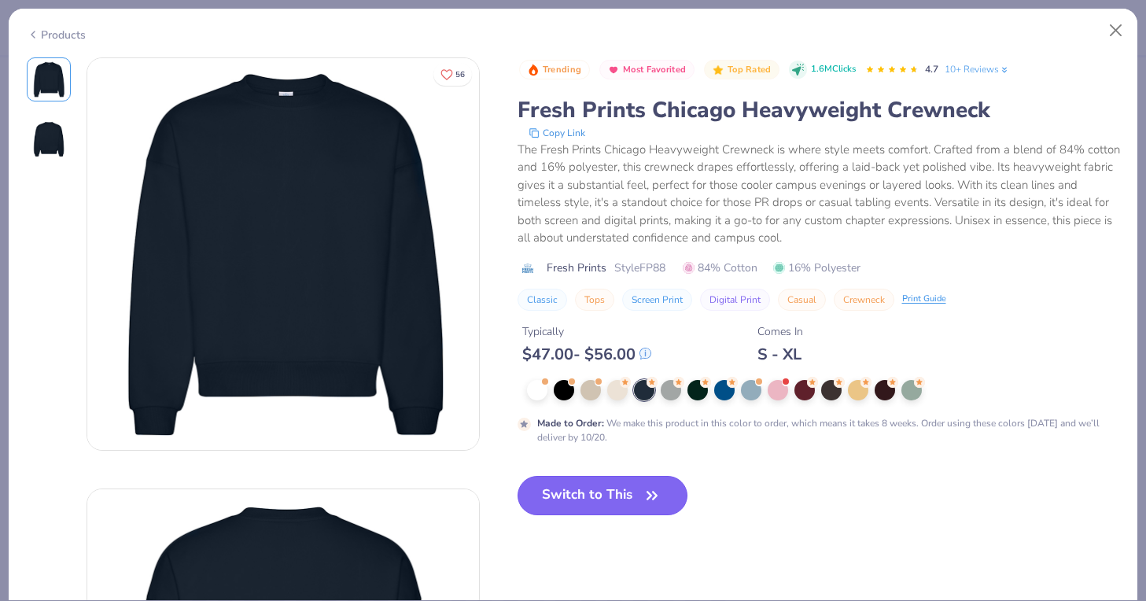
click at [591, 497] on button "Switch to This" at bounding box center [603, 495] width 171 height 39
type input "50"
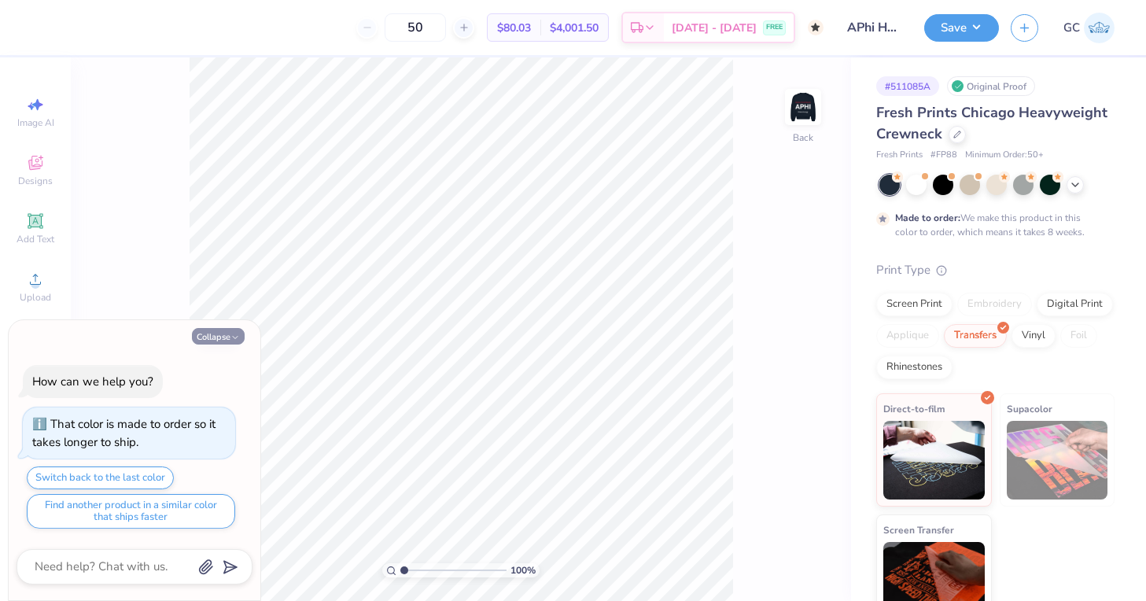
click at [225, 335] on button "Collapse" at bounding box center [218, 336] width 53 height 17
type textarea "x"
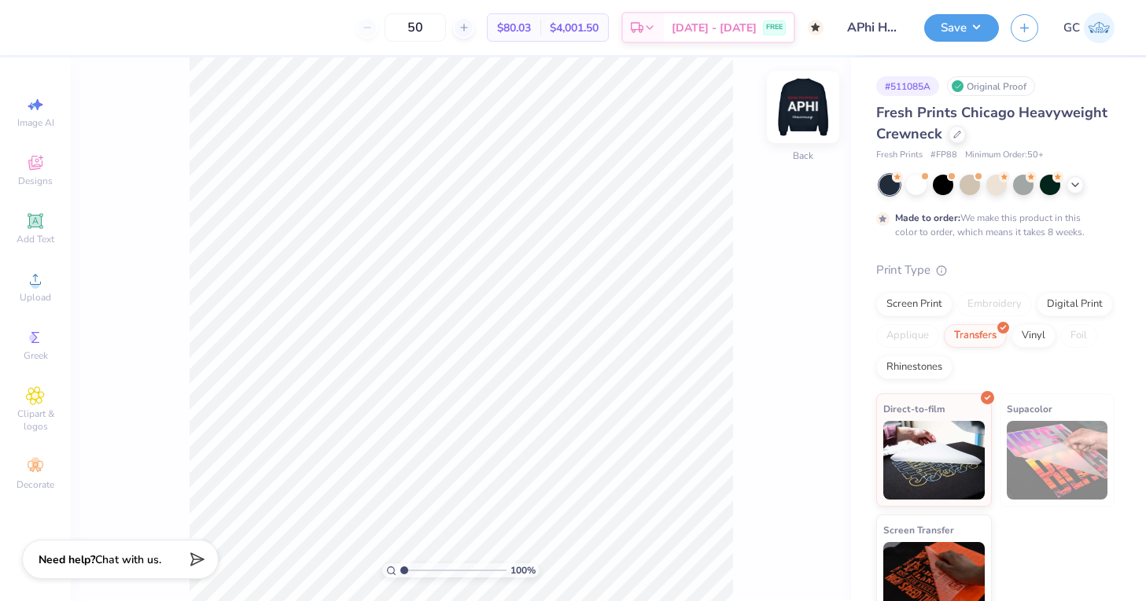
click at [809, 105] on img at bounding box center [803, 107] width 63 height 63
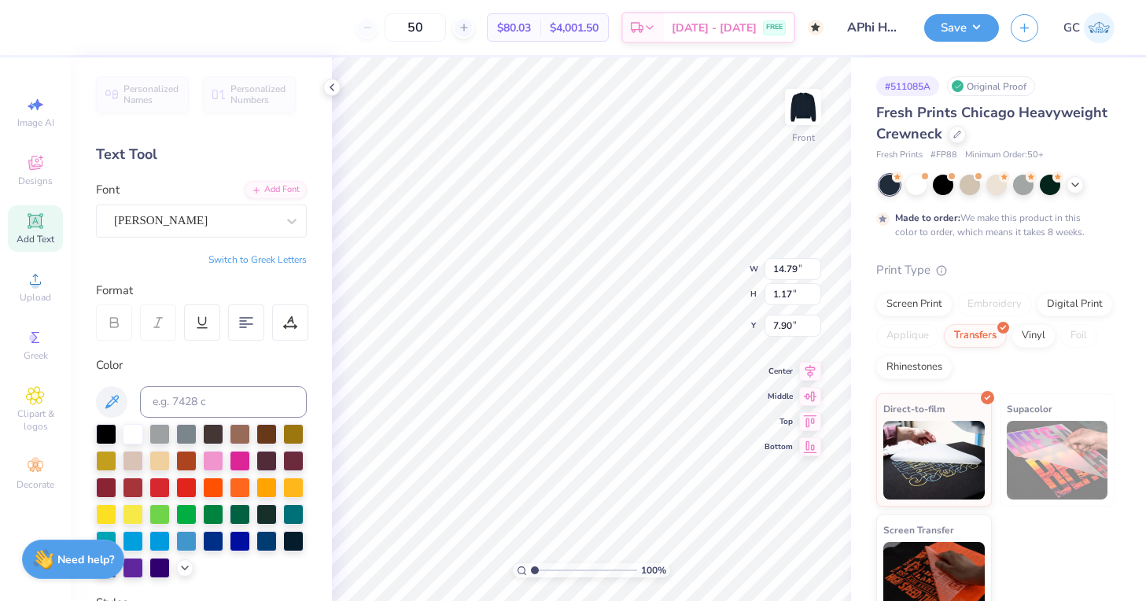
type input "4.85"
type input "14.74"
type input "4.68"
type input "6.82"
type input "10.01"
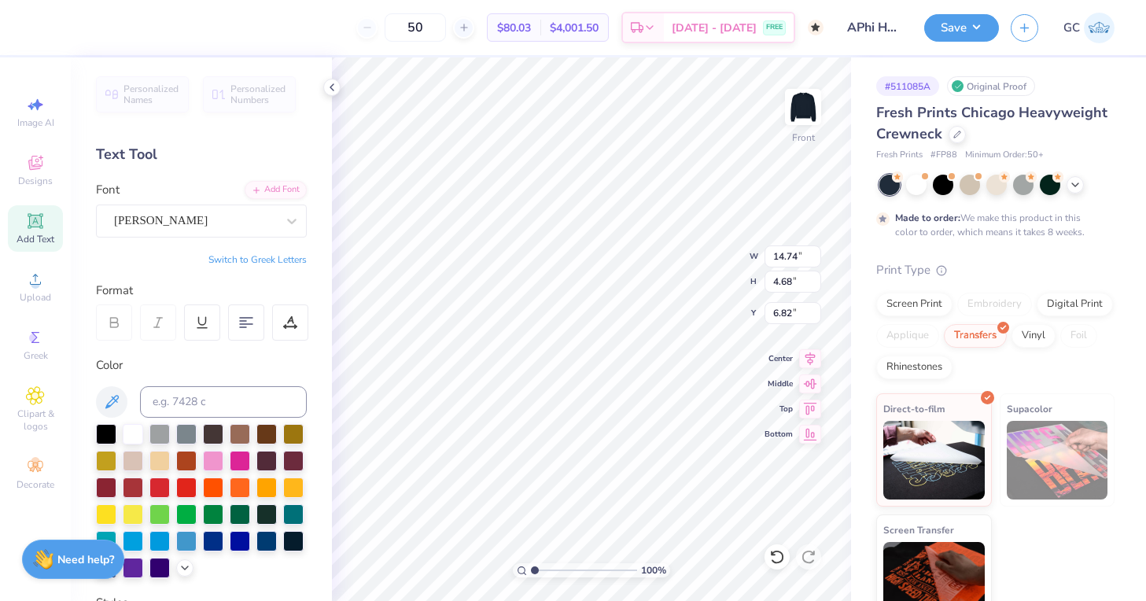
type input "1.86"
type input "13.22"
click at [30, 117] on span "Image AI" at bounding box center [35, 122] width 37 height 13
select select "4"
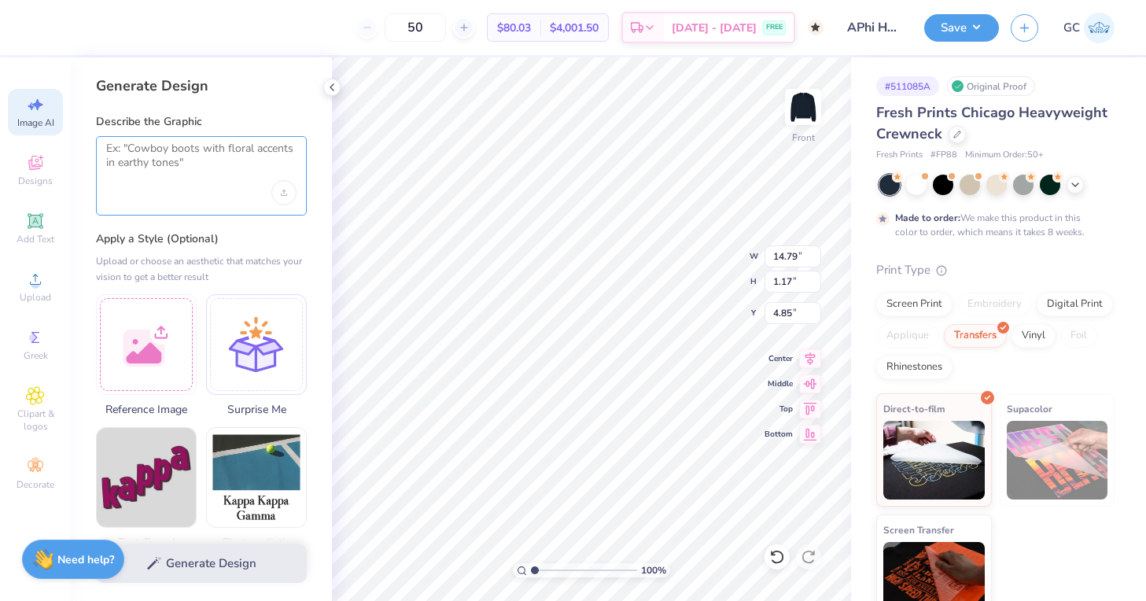
click at [142, 145] on textarea at bounding box center [201, 161] width 190 height 39
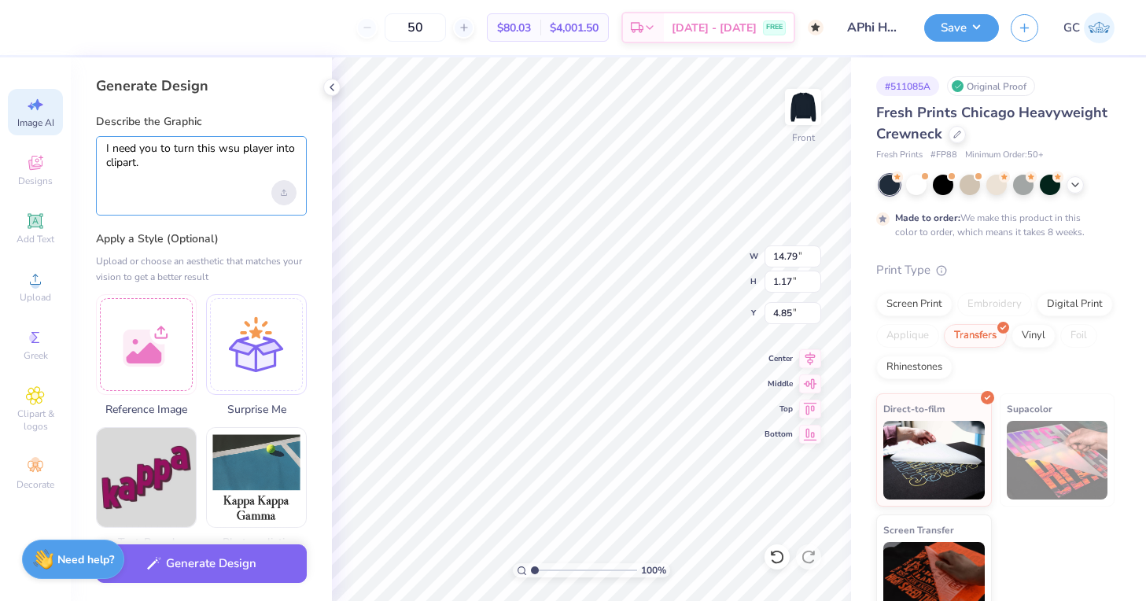
type textarea "I need you to turn this wsu player into clipart."
click at [282, 186] on div "Upload image" at bounding box center [283, 192] width 25 height 25
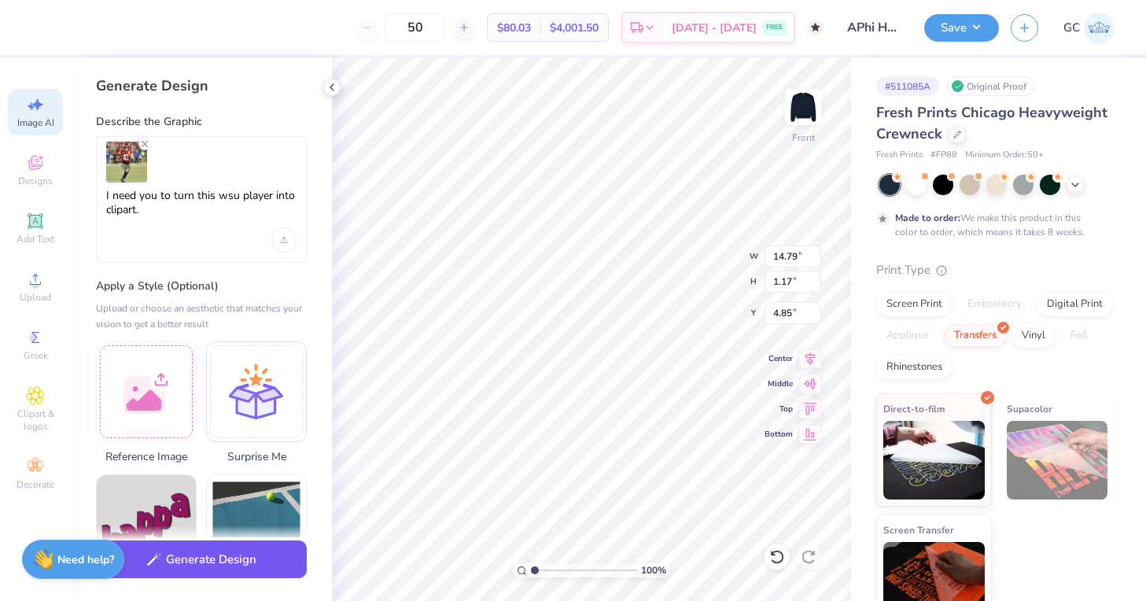
click at [193, 562] on button "Generate Design" at bounding box center [201, 559] width 211 height 39
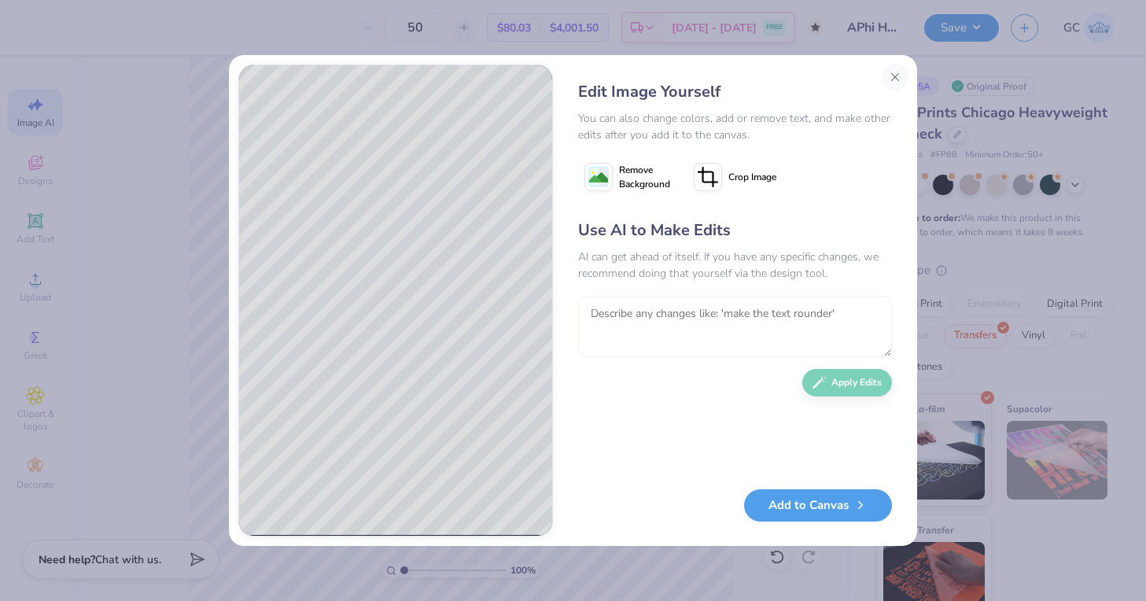
click at [705, 331] on textarea at bounding box center [735, 326] width 314 height 61
type textarea "attatch the legs and make it a little more detailed"
click at [845, 386] on button "Apply Edits" at bounding box center [847, 379] width 90 height 28
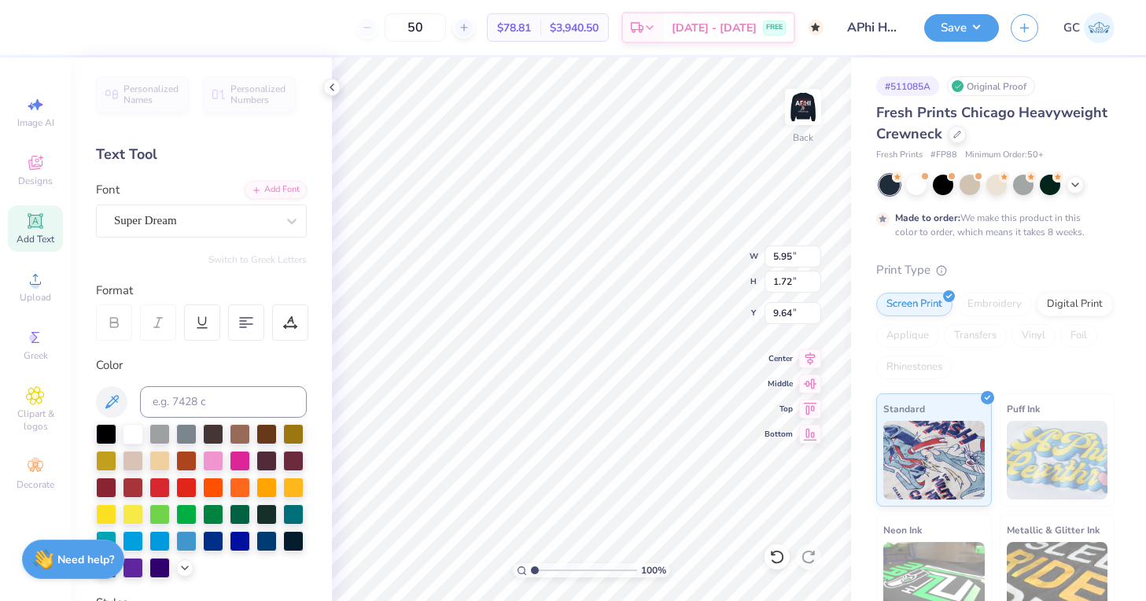
type textarea "2025"
drag, startPoint x: 0, startPoint y: 0, endPoint x: 244, endPoint y: 223, distance: 330.7
click at [244, 223] on div "Super Dream" at bounding box center [194, 220] width 165 height 24
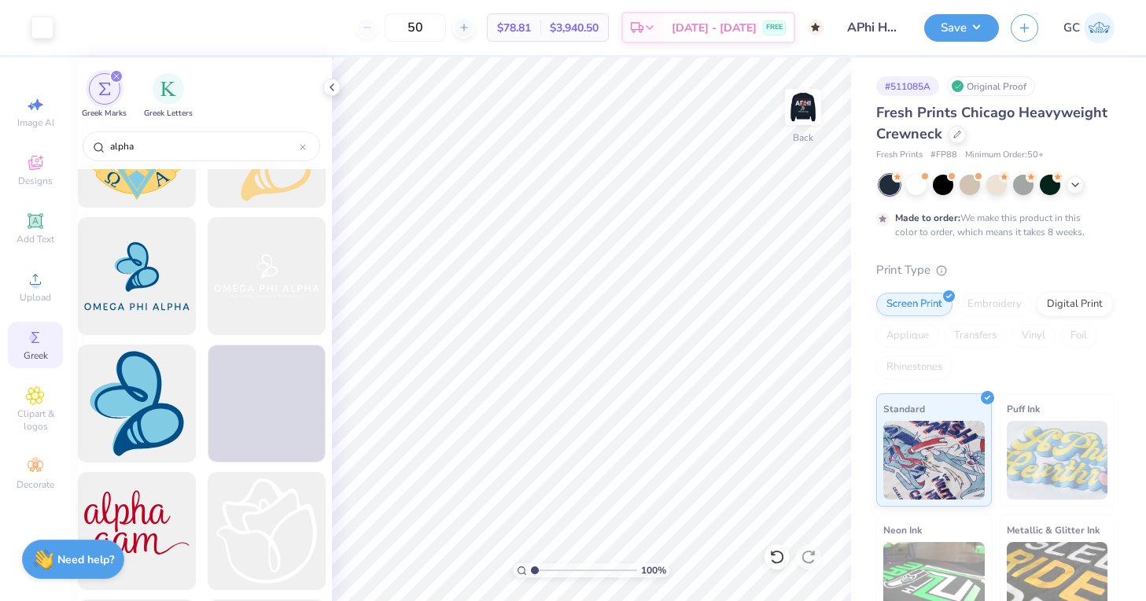
scroll to position [1133, 0]
